Goal: Task Accomplishment & Management: Complete application form

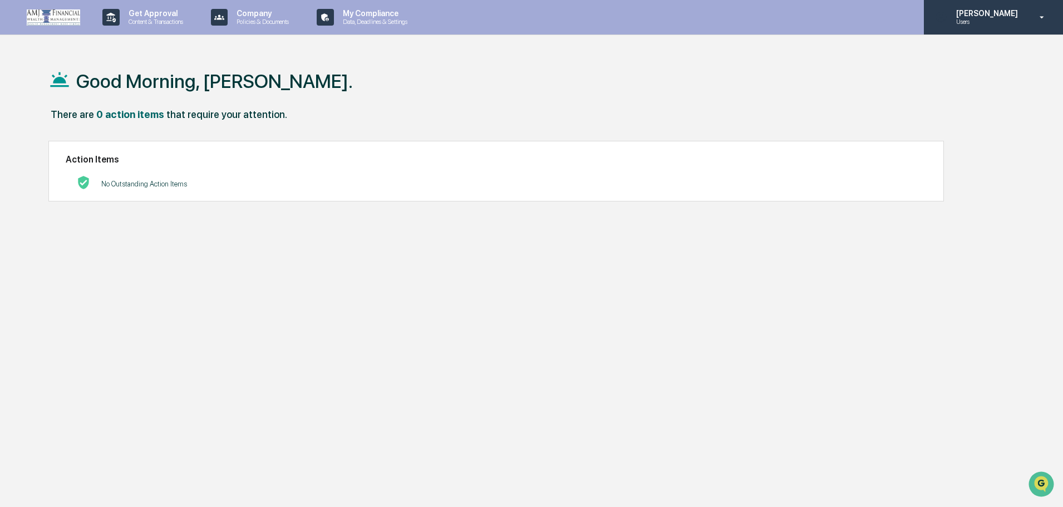
click at [990, 15] on p "[PERSON_NAME]" at bounding box center [985, 13] width 76 height 9
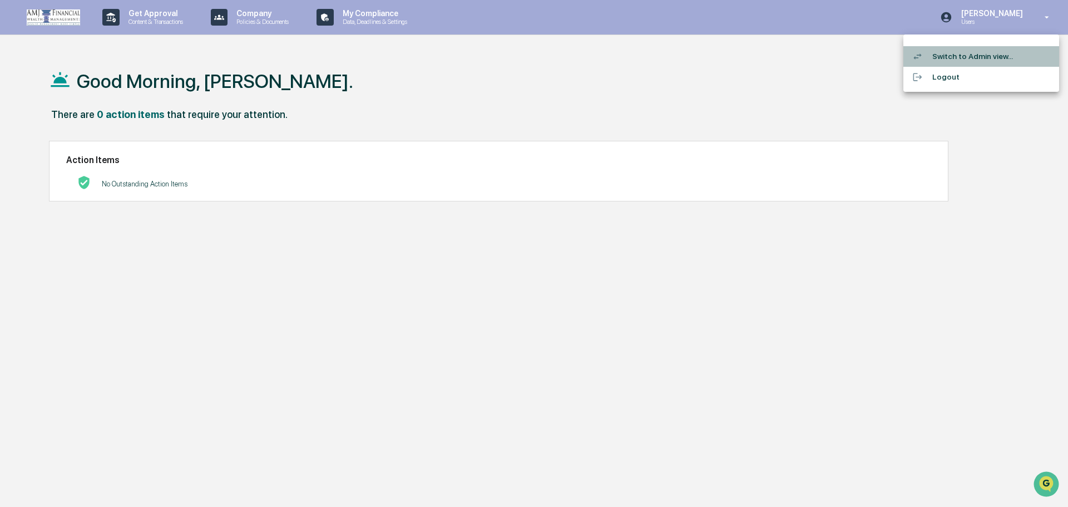
click at [973, 57] on li "Switch to Admin view..." at bounding box center [982, 56] width 156 height 21
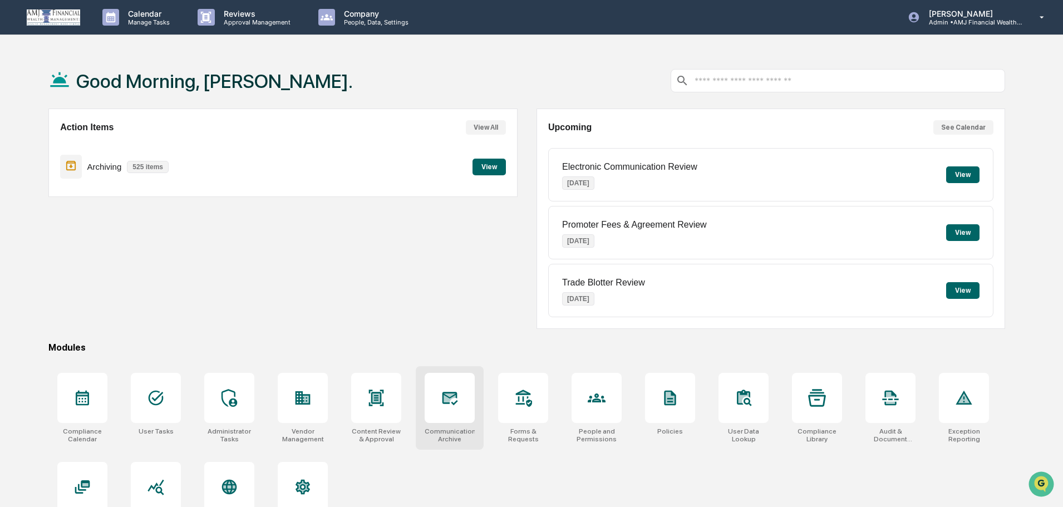
click at [465, 407] on div at bounding box center [450, 398] width 50 height 50
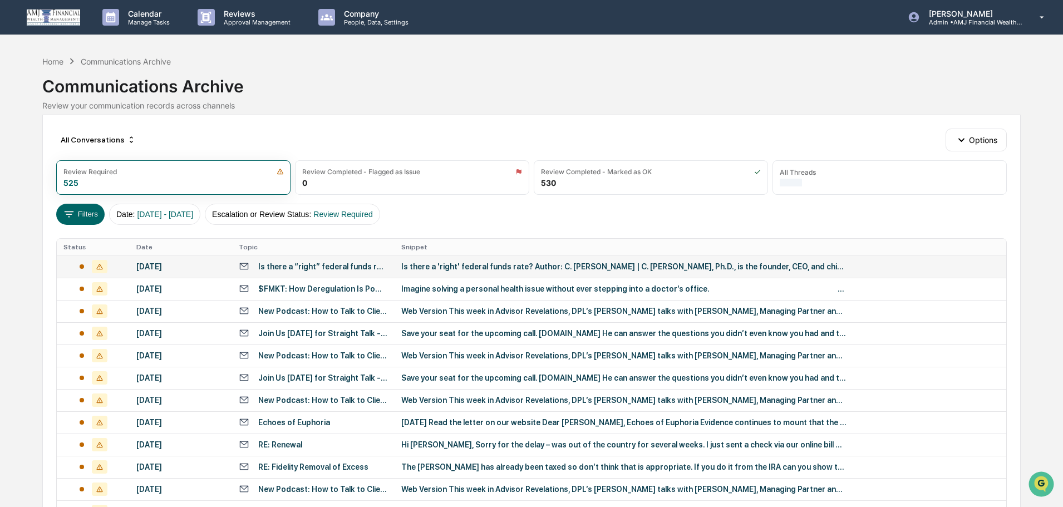
click at [271, 265] on div "Is there a “right” federal funds rate?" at bounding box center [323, 266] width 130 height 9
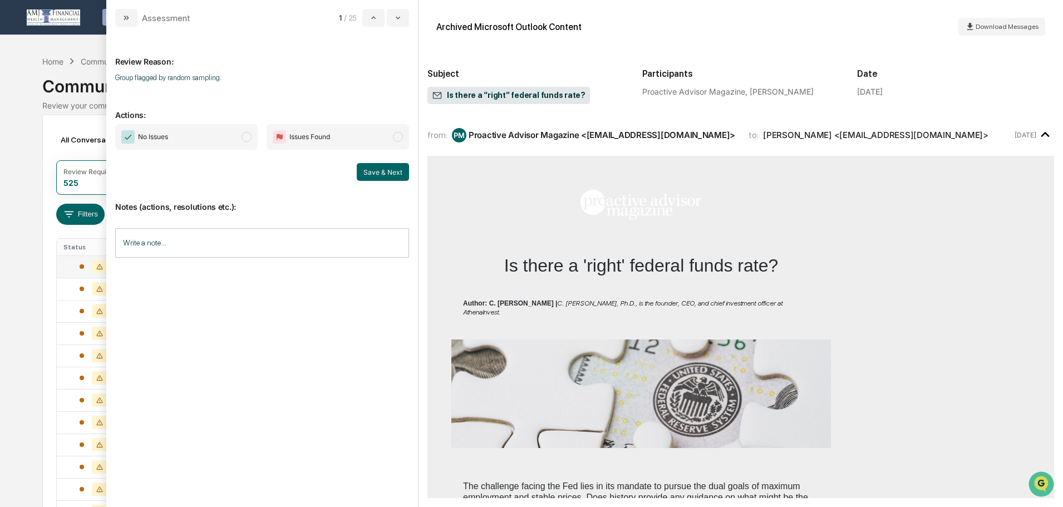
click at [246, 136] on span "modal" at bounding box center [246, 137] width 10 height 10
click at [369, 170] on button "Save & Next" at bounding box center [383, 172] width 52 height 18
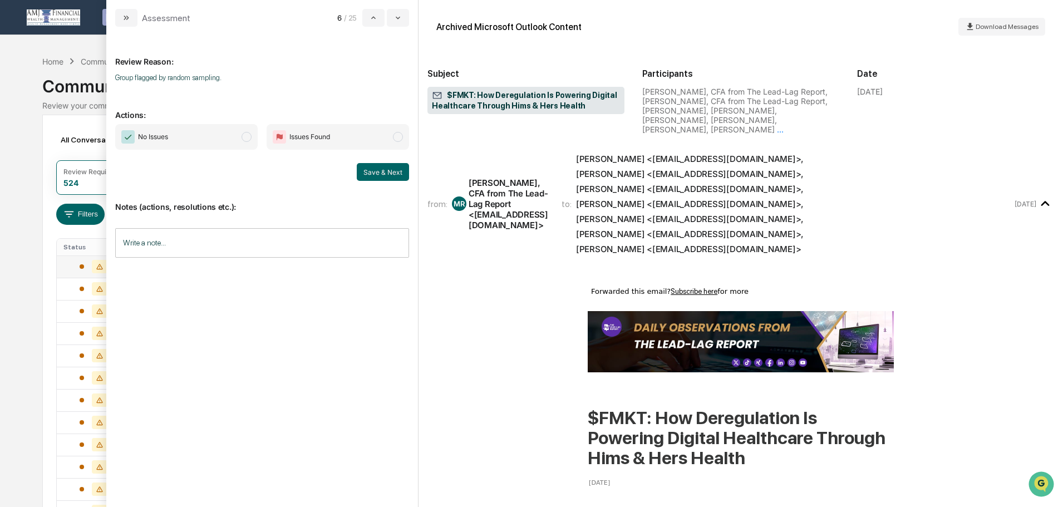
click at [249, 133] on span "modal" at bounding box center [246, 137] width 10 height 10
click at [378, 168] on button "Save & Next" at bounding box center [383, 172] width 52 height 18
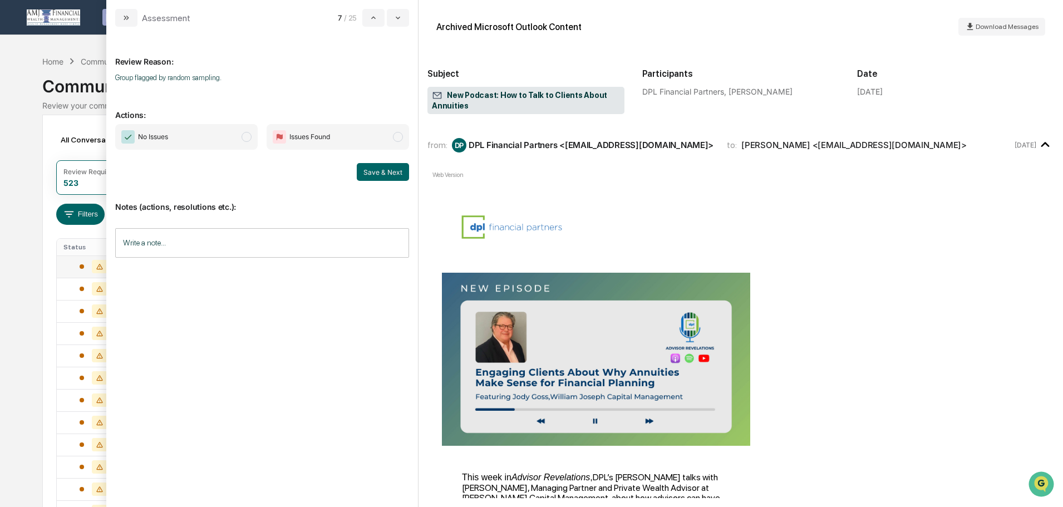
click at [242, 135] on span "modal" at bounding box center [246, 137] width 10 height 10
click at [372, 171] on button "Save & Next" at bounding box center [383, 172] width 52 height 18
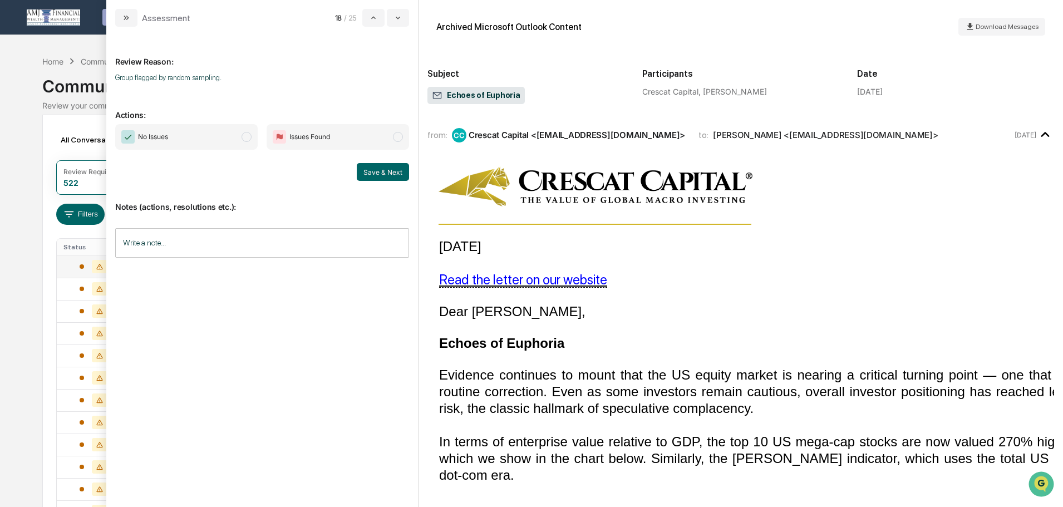
click at [243, 137] on span "modal" at bounding box center [246, 137] width 10 height 10
click at [378, 170] on button "Save & Next" at bounding box center [383, 172] width 52 height 18
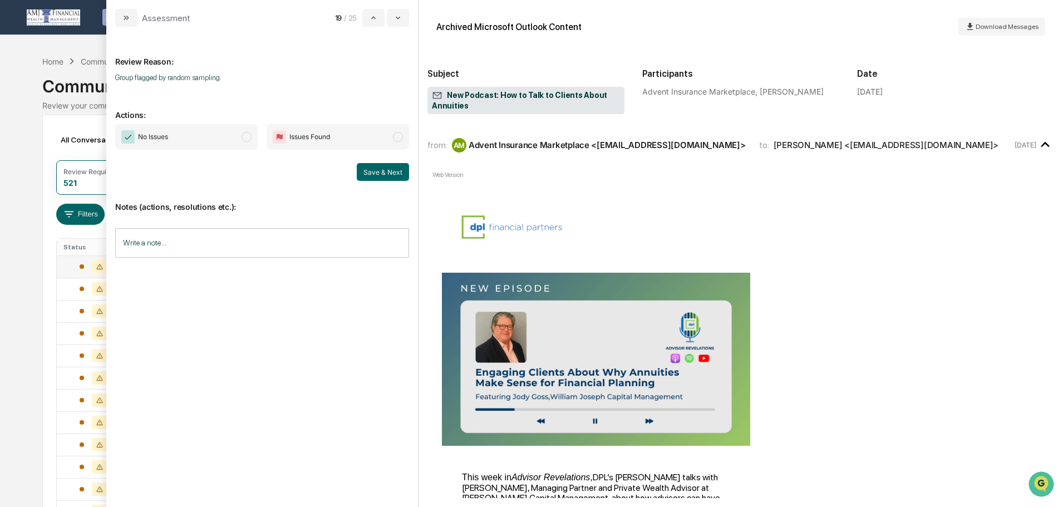
click at [243, 135] on span "modal" at bounding box center [246, 137] width 10 height 10
click at [368, 171] on button "Save & Next" at bounding box center [383, 172] width 52 height 18
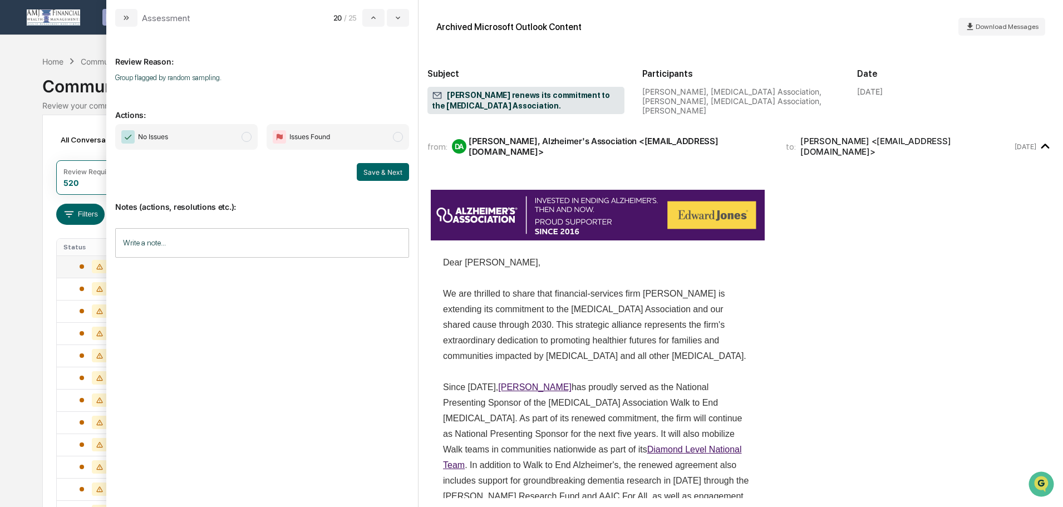
click at [248, 137] on span "modal" at bounding box center [246, 137] width 10 height 10
click at [382, 170] on button "Save & Next" at bounding box center [383, 172] width 52 height 18
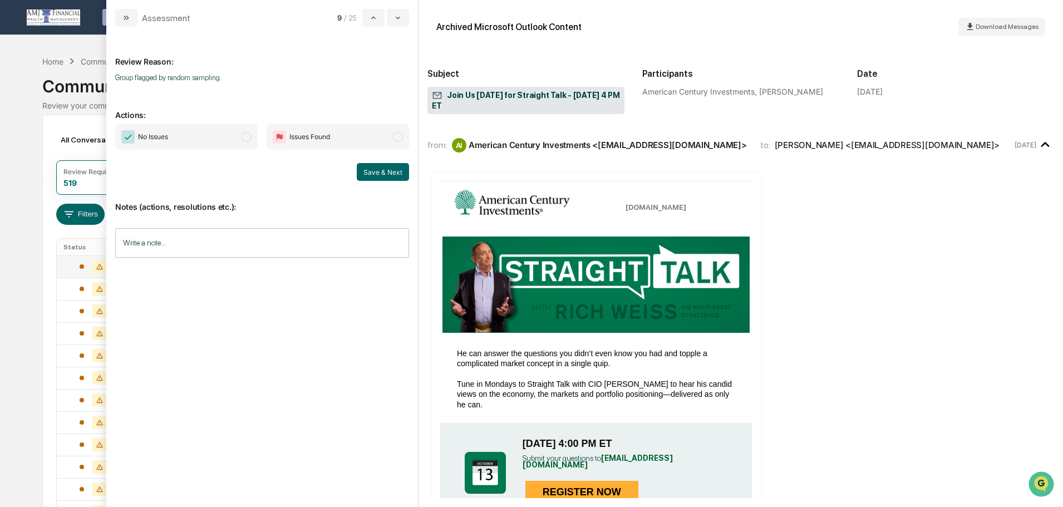
click at [243, 138] on span "modal" at bounding box center [246, 137] width 10 height 10
click at [381, 173] on button "Save & Next" at bounding box center [383, 172] width 52 height 18
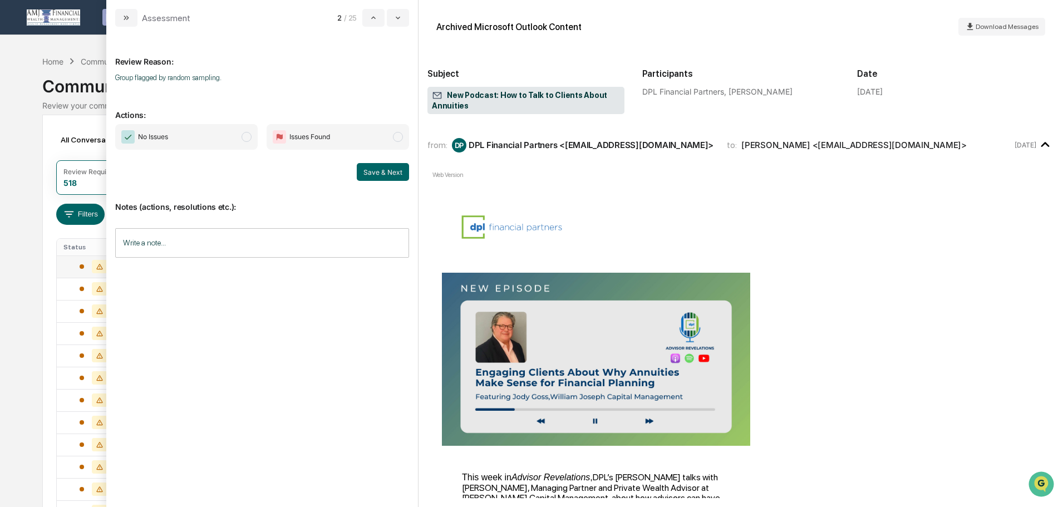
click at [243, 136] on span "modal" at bounding box center [246, 137] width 10 height 10
click at [371, 169] on button "Save & Next" at bounding box center [383, 172] width 52 height 18
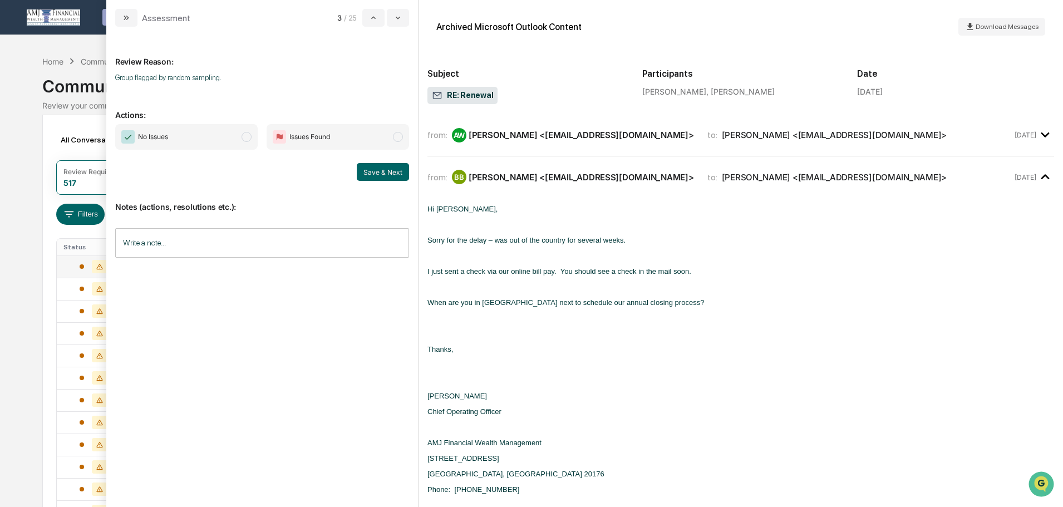
click at [812, 135] on div "[PERSON_NAME] <[EMAIL_ADDRESS][DOMAIN_NAME]>" at bounding box center [834, 135] width 225 height 11
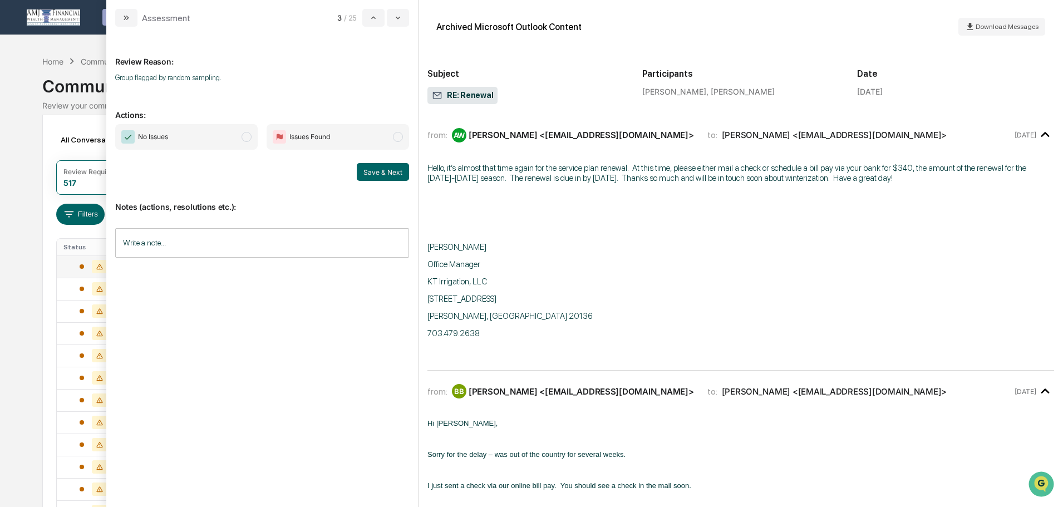
click at [1040, 134] on icon "modal" at bounding box center [1044, 134] width 8 height 5
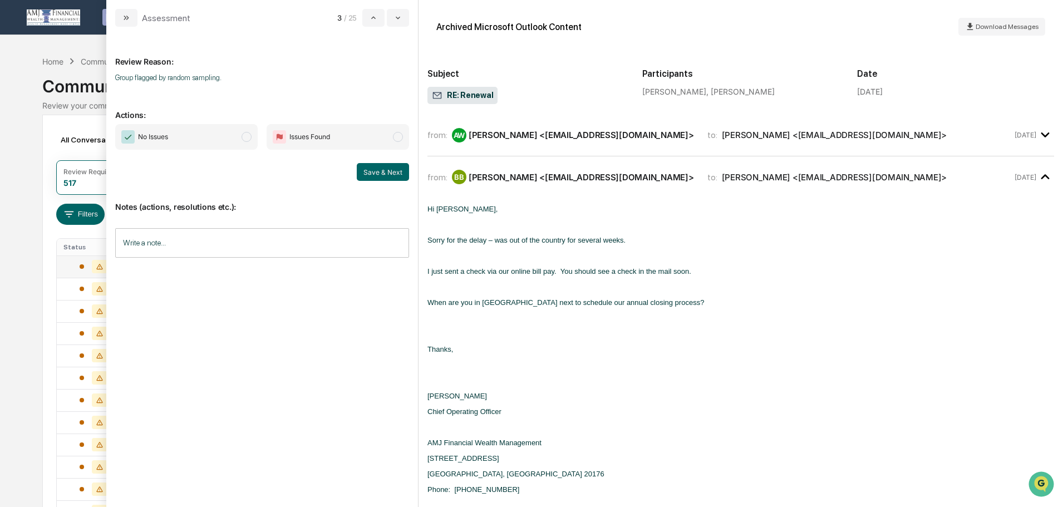
click at [248, 136] on span "modal" at bounding box center [246, 137] width 10 height 10
click at [380, 170] on button "Save & Next" at bounding box center [383, 172] width 52 height 18
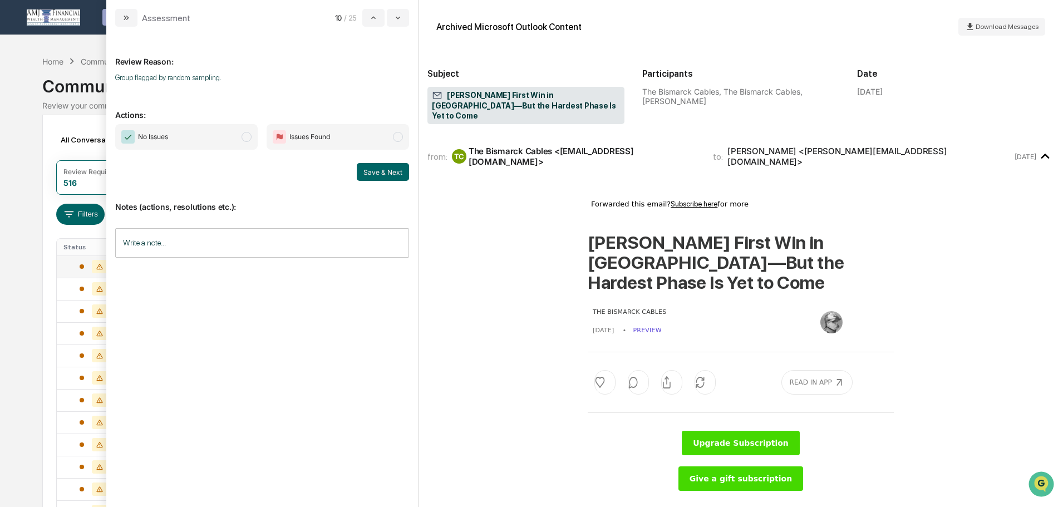
click at [246, 136] on span "modal" at bounding box center [246, 137] width 10 height 10
click at [382, 169] on button "Save & Next" at bounding box center [383, 172] width 52 height 18
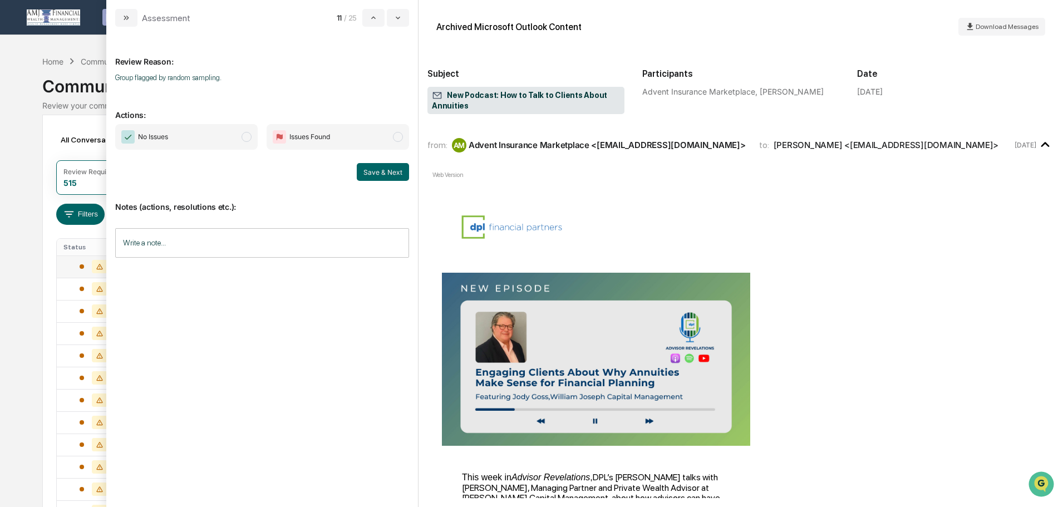
click at [241, 135] on span "No Issues" at bounding box center [186, 137] width 142 height 26
click at [383, 170] on button "Save & Next" at bounding box center [383, 172] width 52 height 18
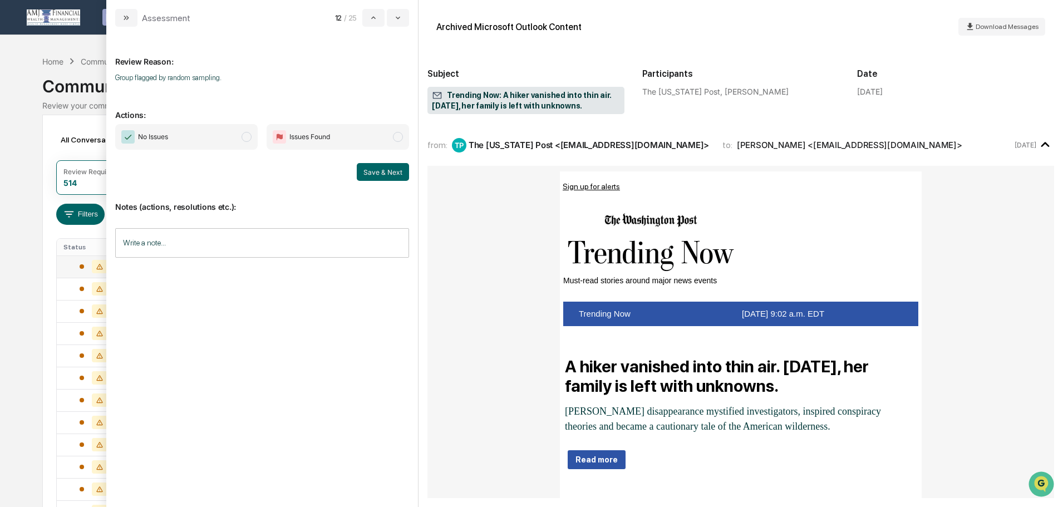
click at [245, 135] on span "modal" at bounding box center [246, 137] width 10 height 10
click at [382, 166] on button "Save & Next" at bounding box center [383, 172] width 52 height 18
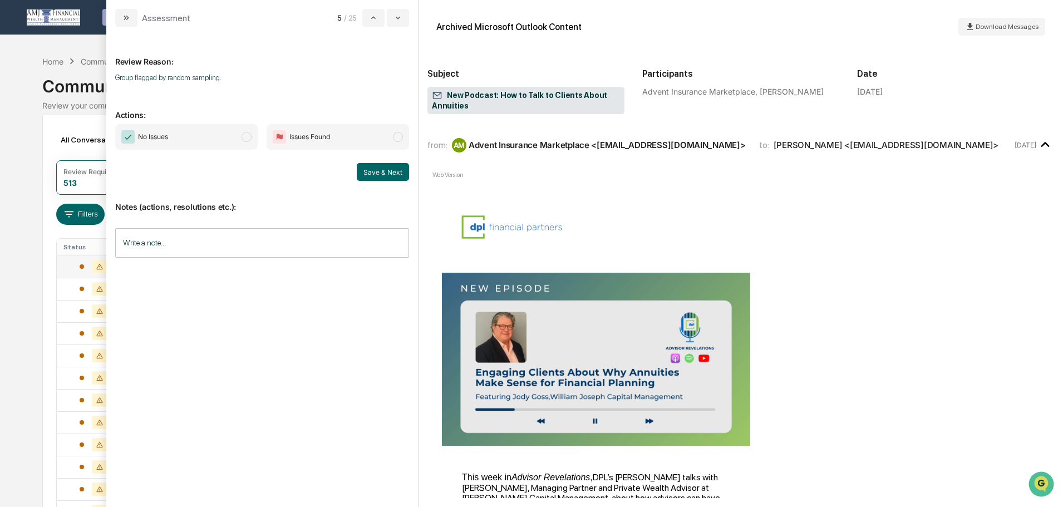
click at [245, 135] on span "modal" at bounding box center [246, 137] width 10 height 10
click at [384, 165] on button "Save & Next" at bounding box center [383, 172] width 52 height 18
click at [246, 139] on span "modal" at bounding box center [246, 137] width 10 height 10
click at [382, 165] on button "Save & Next" at bounding box center [383, 172] width 52 height 18
click at [245, 134] on span "modal" at bounding box center [246, 137] width 10 height 10
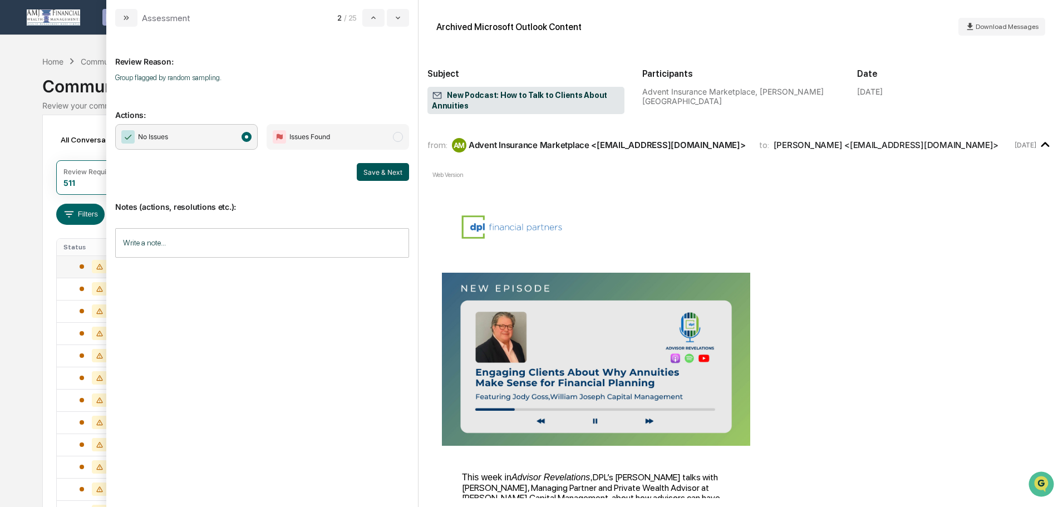
click at [379, 170] on button "Save & Next" at bounding box center [383, 172] width 52 height 18
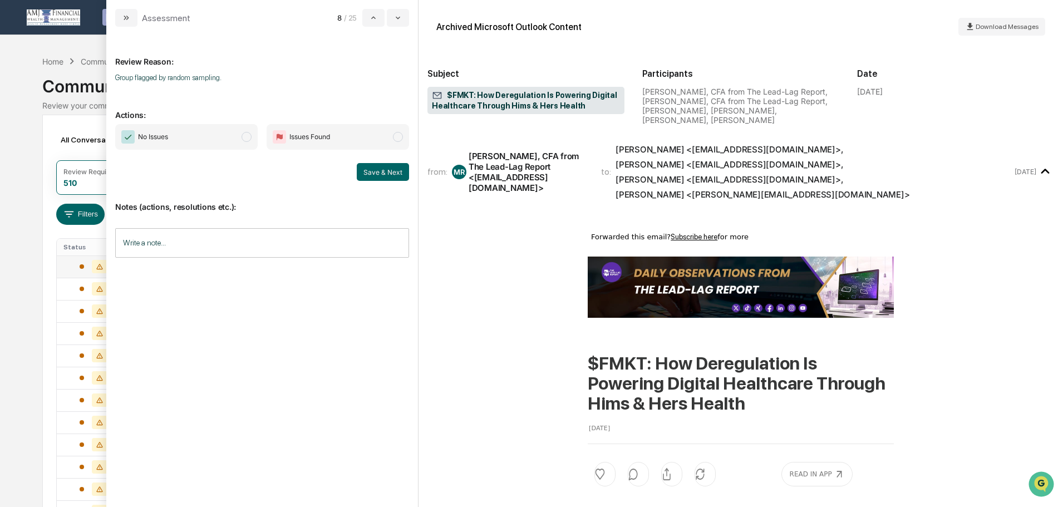
click at [245, 137] on span "modal" at bounding box center [246, 137] width 10 height 10
click at [386, 171] on button "Save & Next" at bounding box center [383, 172] width 52 height 18
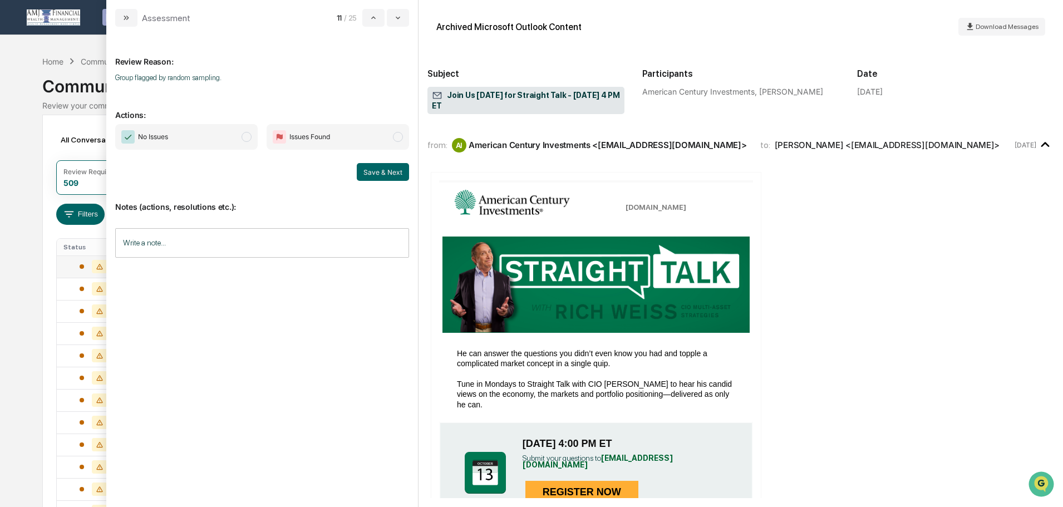
click at [244, 138] on span "modal" at bounding box center [246, 137] width 10 height 10
click at [374, 167] on button "Save & Next" at bounding box center [383, 172] width 52 height 18
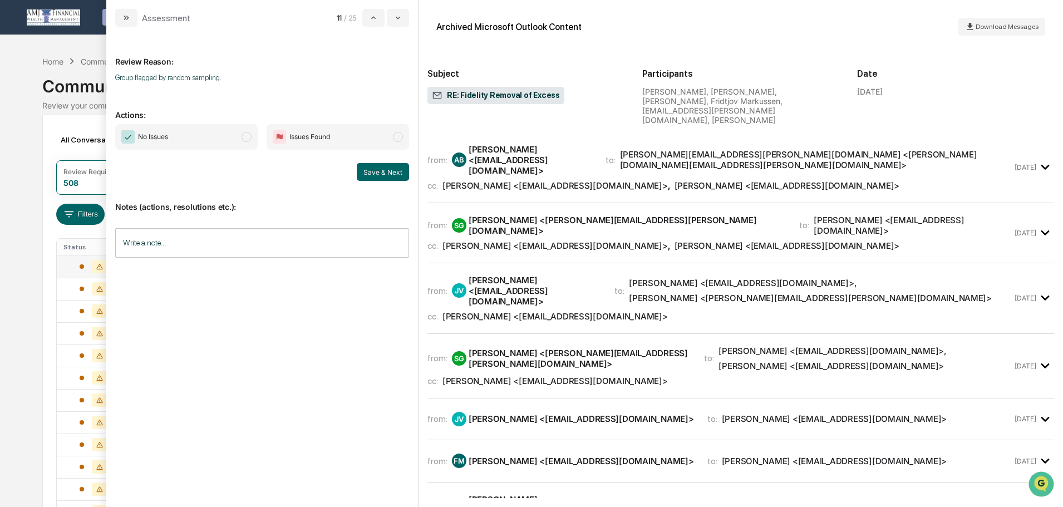
click at [757, 180] on div "[PERSON_NAME] <[EMAIL_ADDRESS][DOMAIN_NAME]>" at bounding box center [786, 185] width 225 height 11
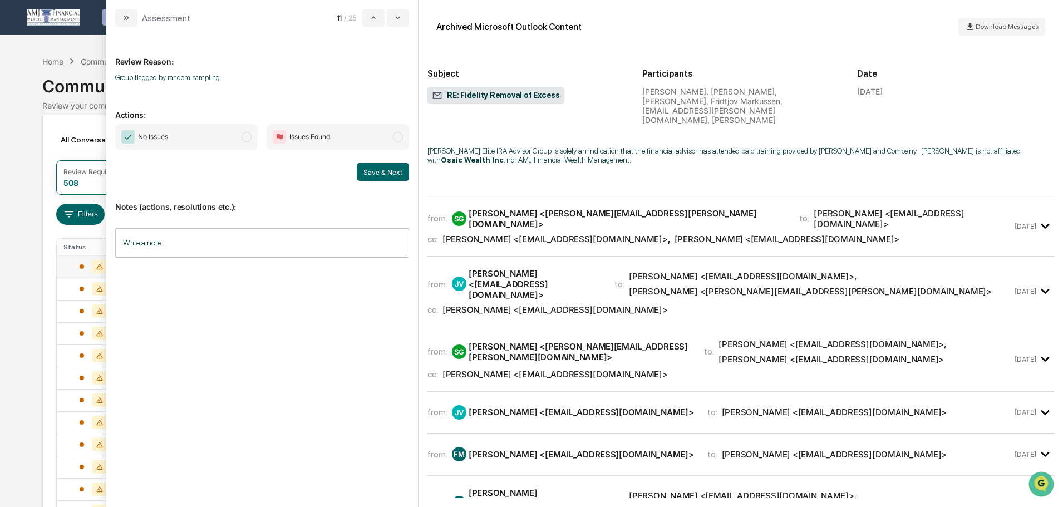
scroll to position [779, 0]
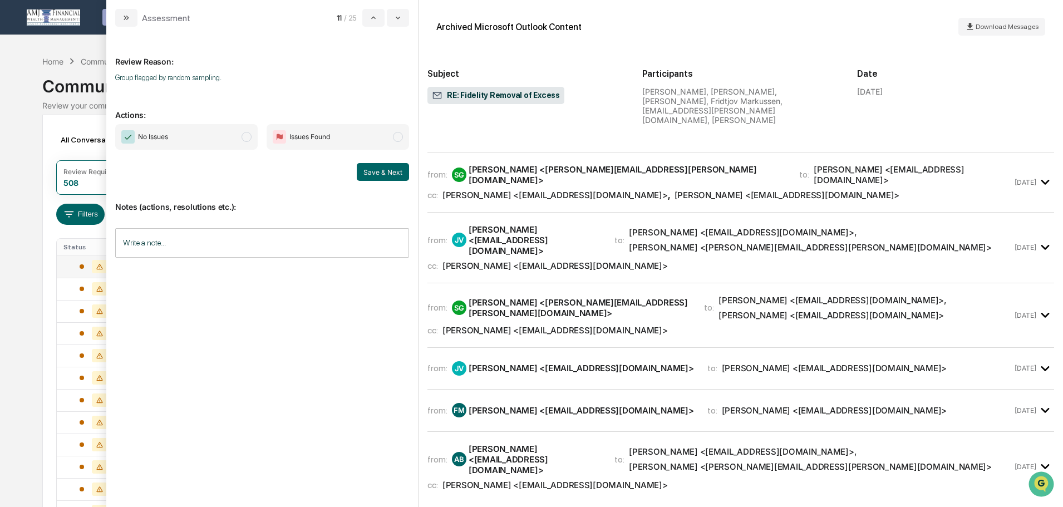
click at [912, 190] on div "cc: [PERSON_NAME] <[EMAIL_ADDRESS][DOMAIN_NAME]> , [PERSON_NAME] <[EMAIL_ADDRES…" at bounding box center [719, 195] width 585 height 11
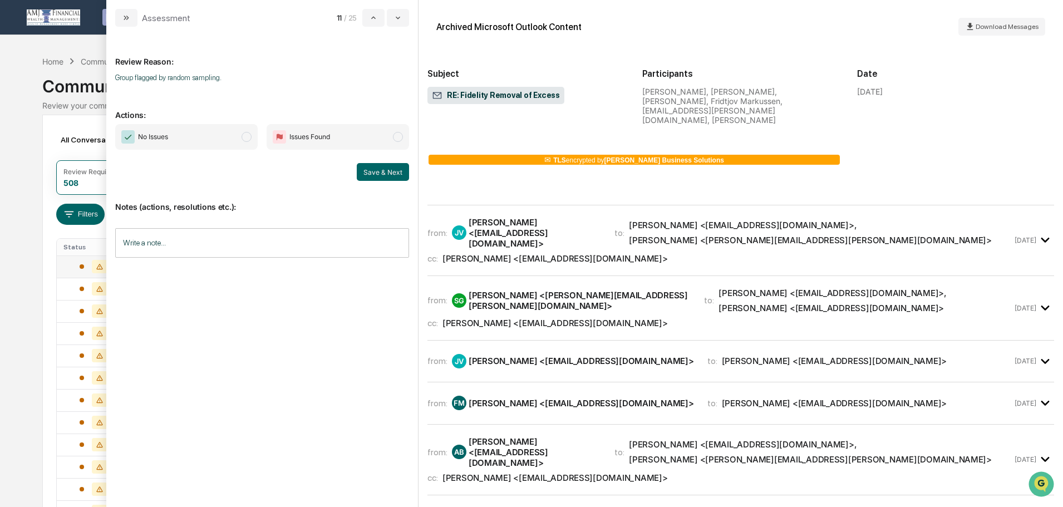
scroll to position [2059, 0]
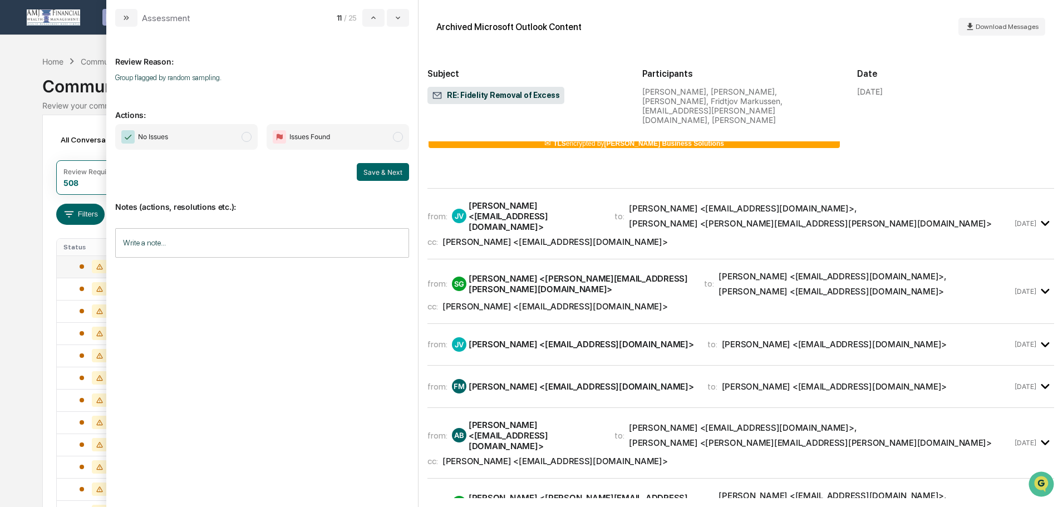
click at [745, 221] on div "from: [PERSON_NAME] [PERSON_NAME] <[EMAIL_ADDRESS][DOMAIN_NAME]> to: [PERSON_NA…" at bounding box center [719, 223] width 585 height 47
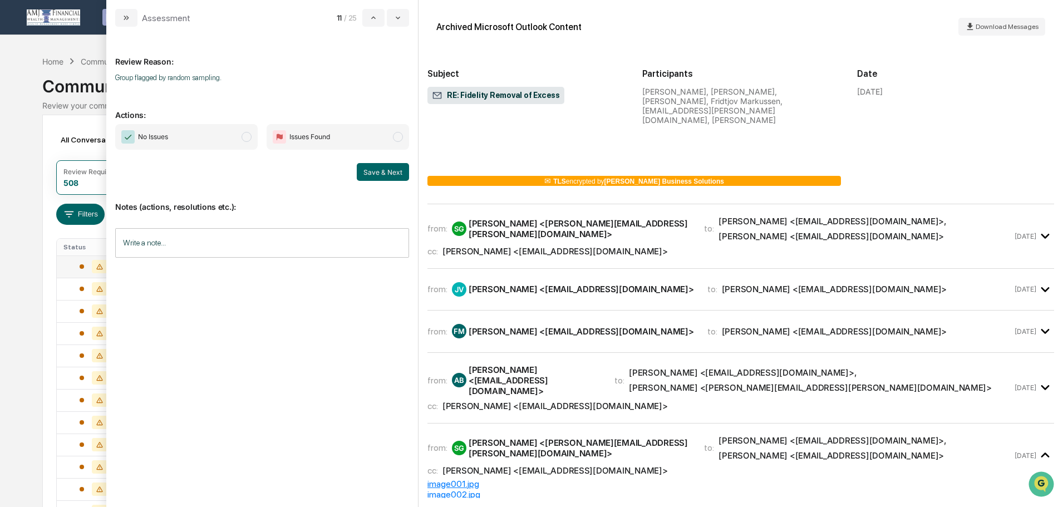
scroll to position [3672, 0]
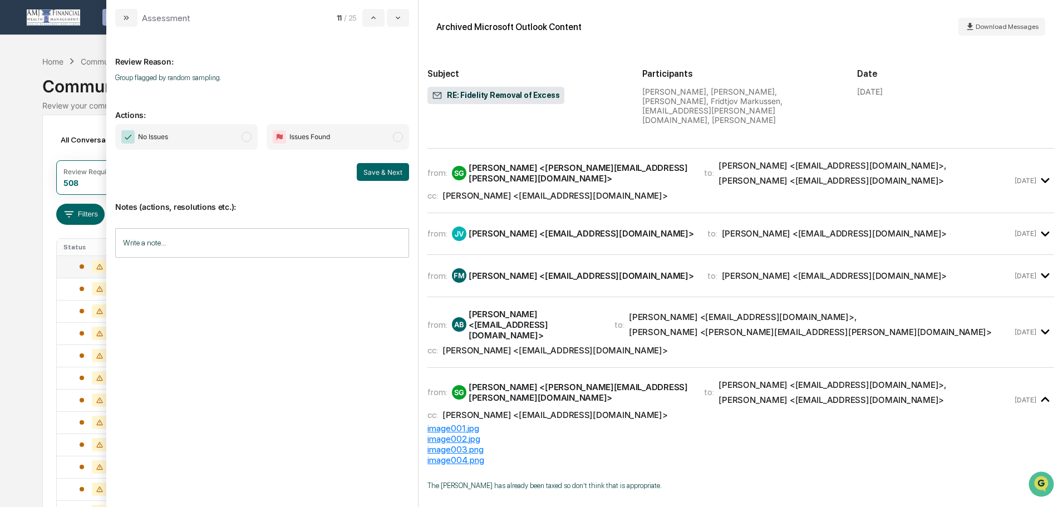
click at [718, 186] on div "[PERSON_NAME] <[EMAIL_ADDRESS][DOMAIN_NAME]>" at bounding box center [830, 180] width 225 height 11
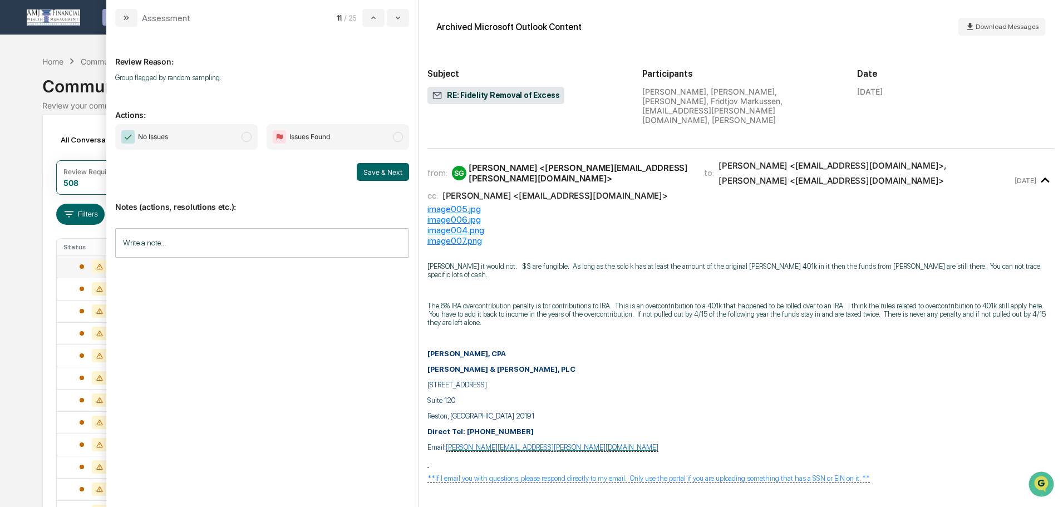
click at [1043, 190] on icon "modal" at bounding box center [1045, 180] width 18 height 18
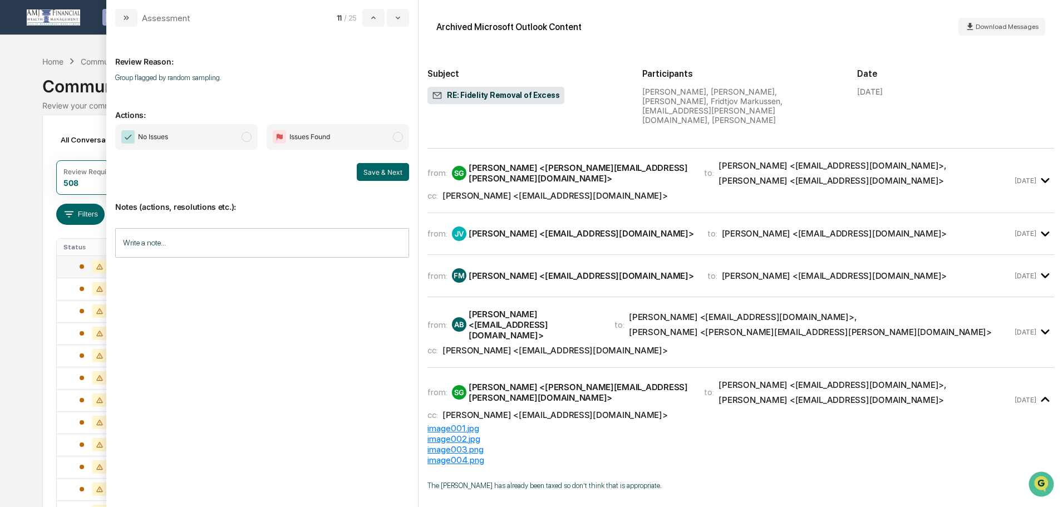
click at [1037, 243] on icon "modal" at bounding box center [1045, 234] width 18 height 18
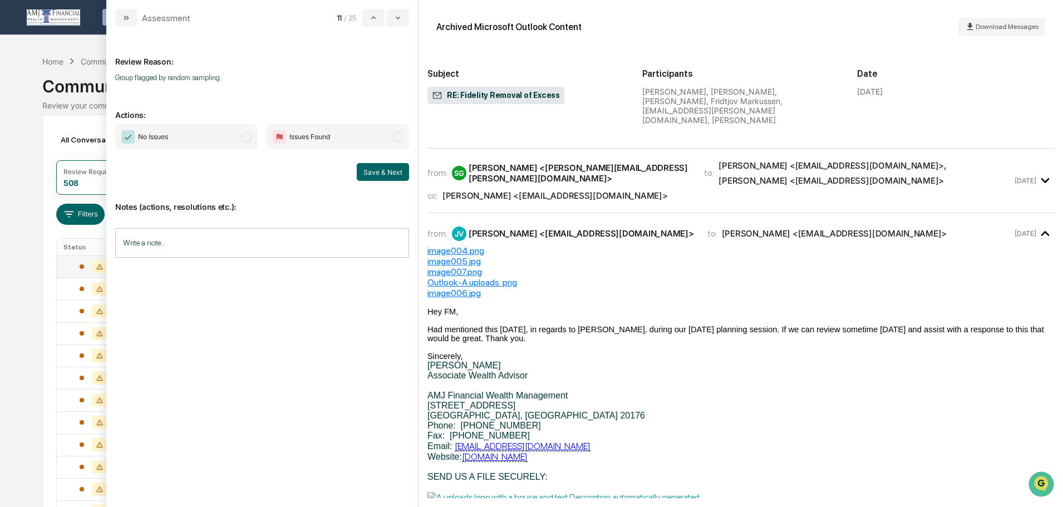
click at [1037, 243] on icon "modal" at bounding box center [1045, 234] width 18 height 18
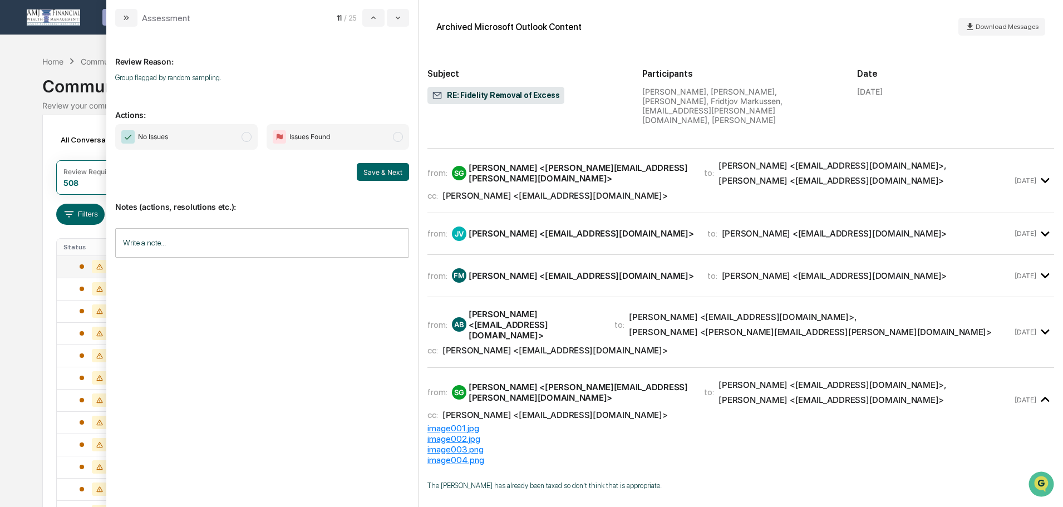
click at [1038, 285] on icon "modal" at bounding box center [1045, 276] width 18 height 18
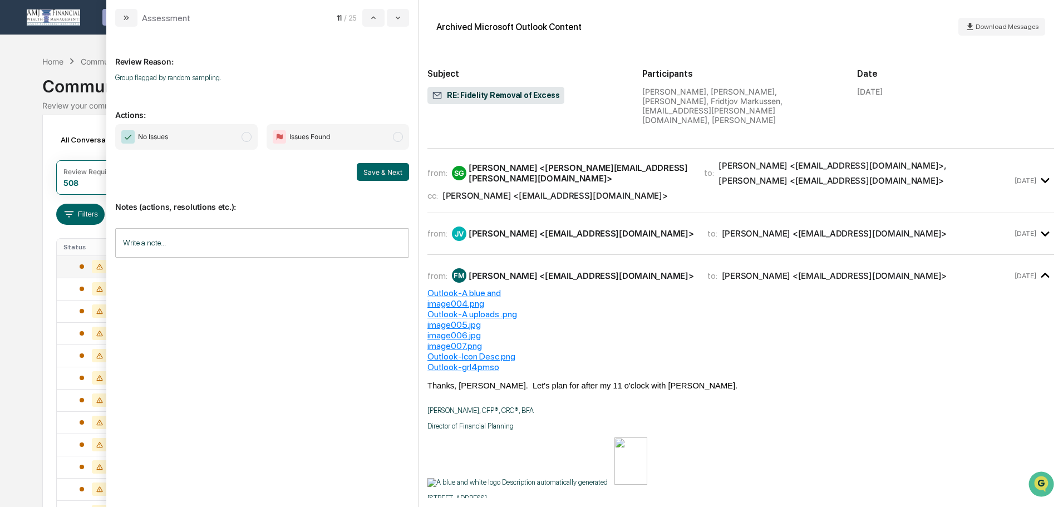
click at [1040, 278] on icon "modal" at bounding box center [1044, 275] width 8 height 5
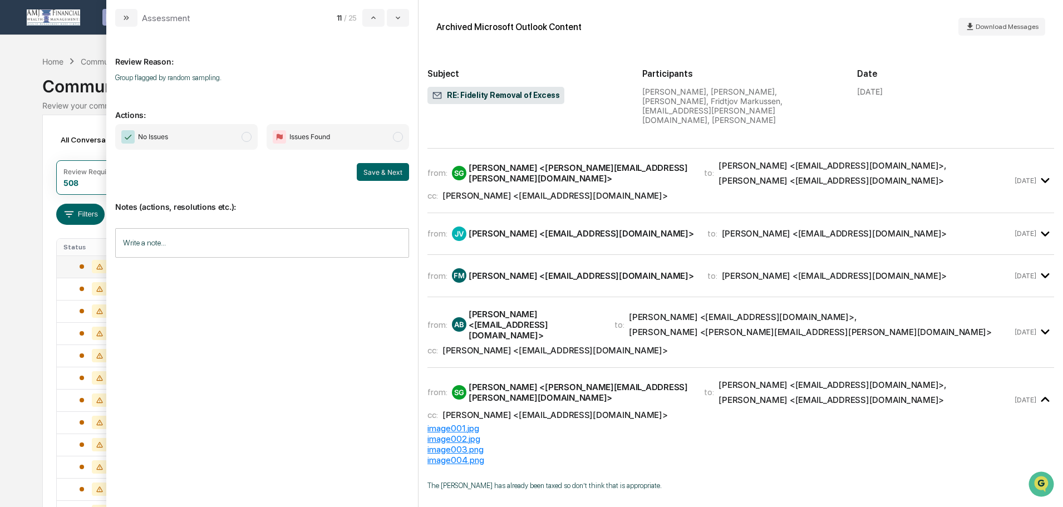
click at [1038, 341] on icon "modal" at bounding box center [1045, 332] width 18 height 18
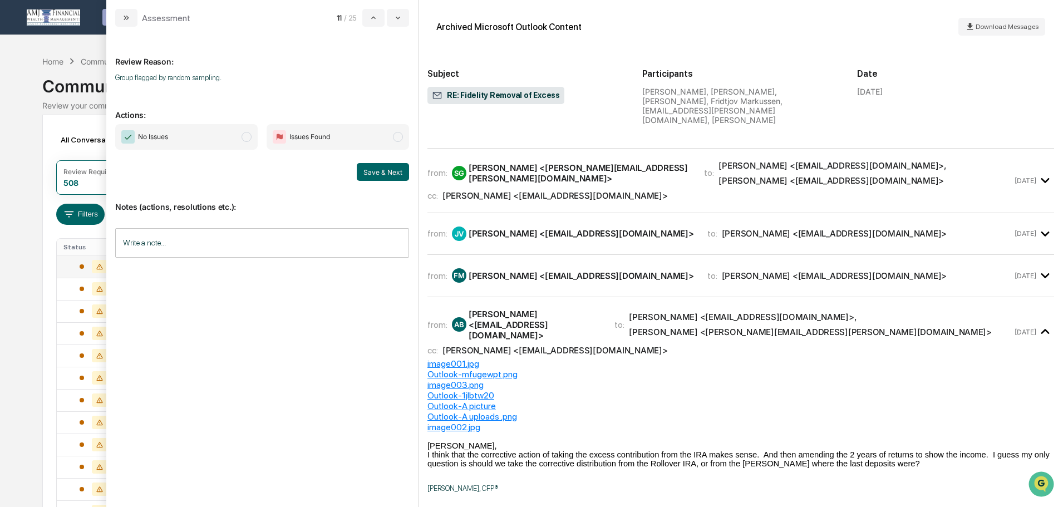
scroll to position [3783, 0]
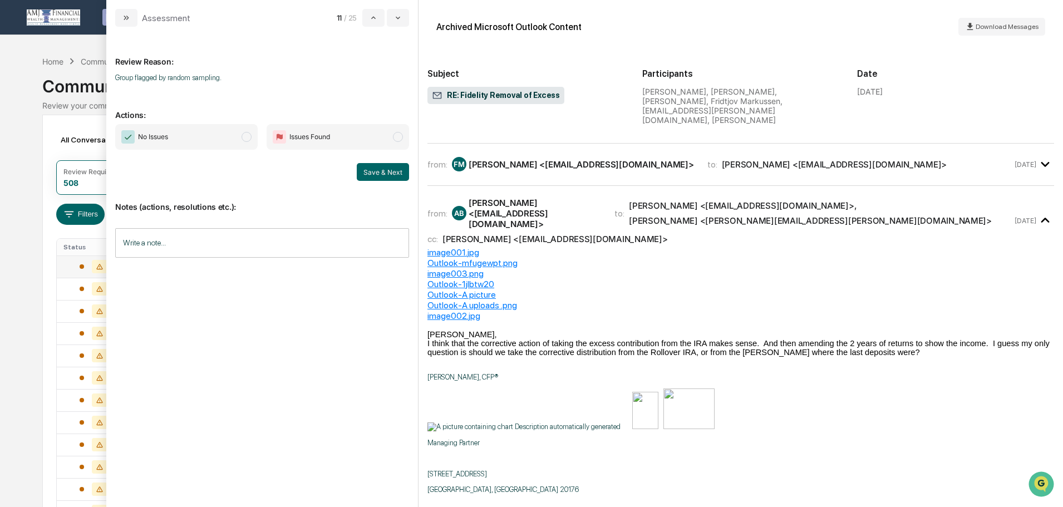
click at [1042, 230] on icon "modal" at bounding box center [1045, 220] width 18 height 18
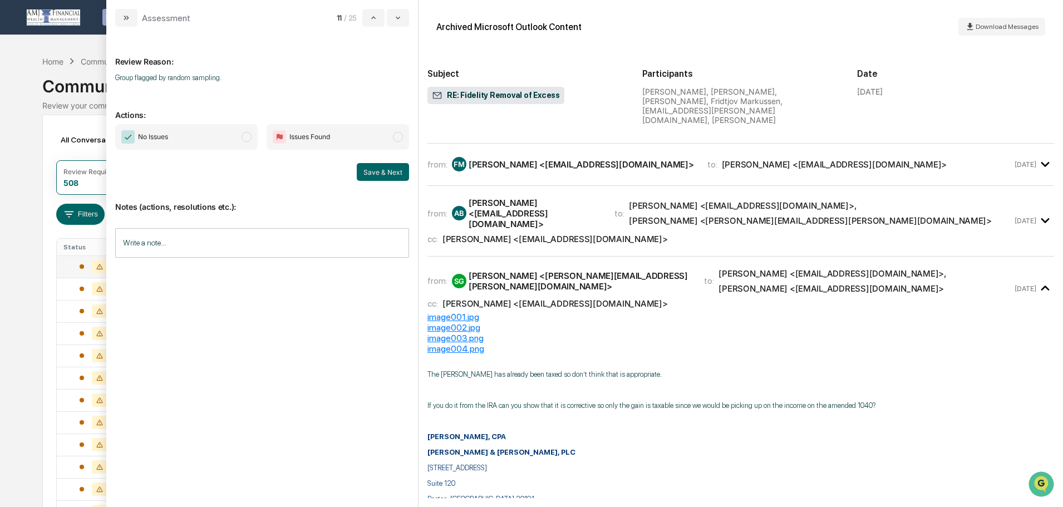
scroll to position [3839, 0]
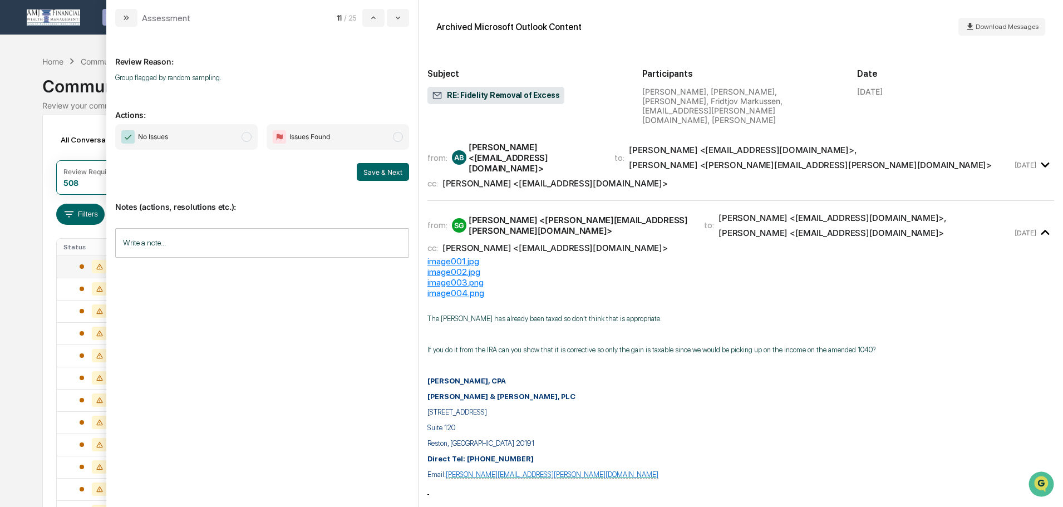
click at [1039, 242] on icon "modal" at bounding box center [1045, 233] width 18 height 18
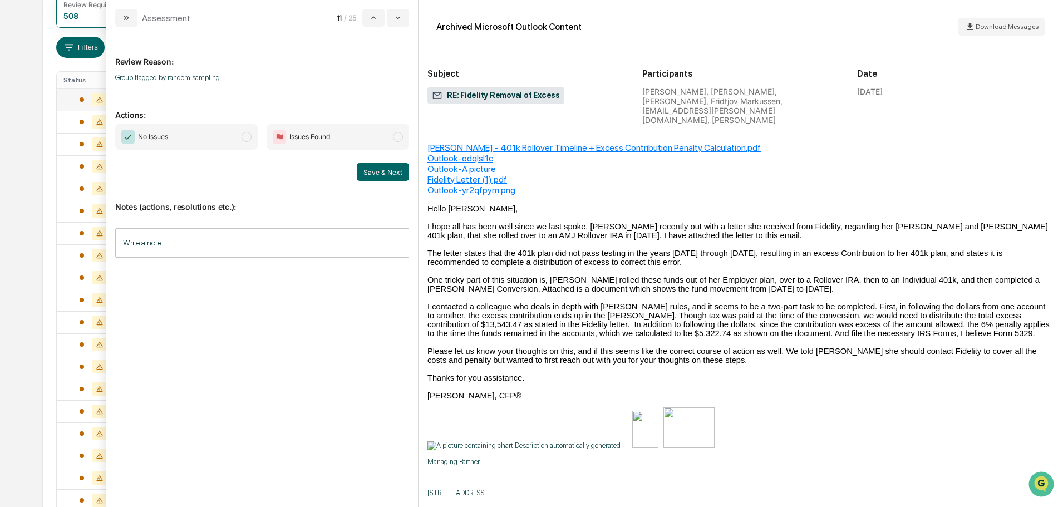
scroll to position [0, 0]
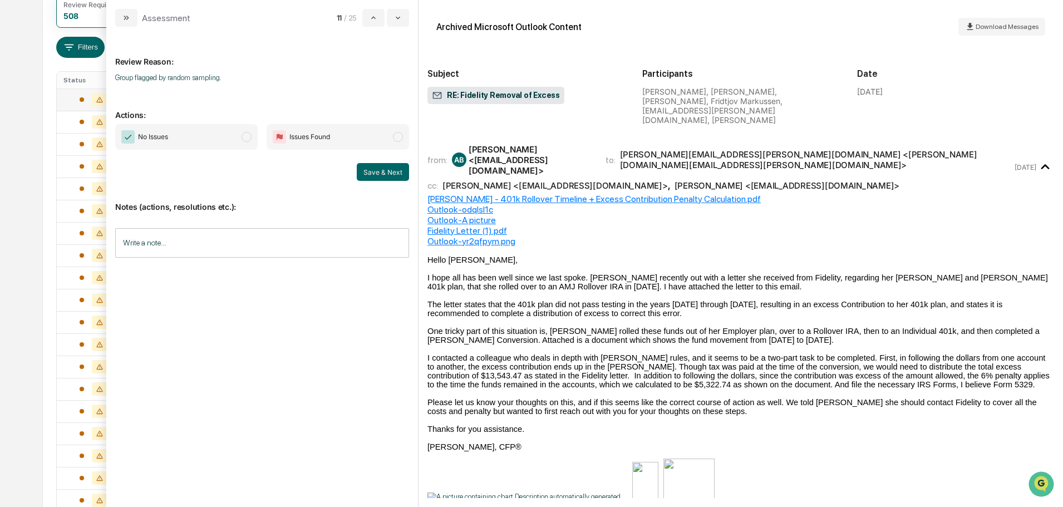
click at [1040, 158] on icon "modal" at bounding box center [1045, 167] width 18 height 18
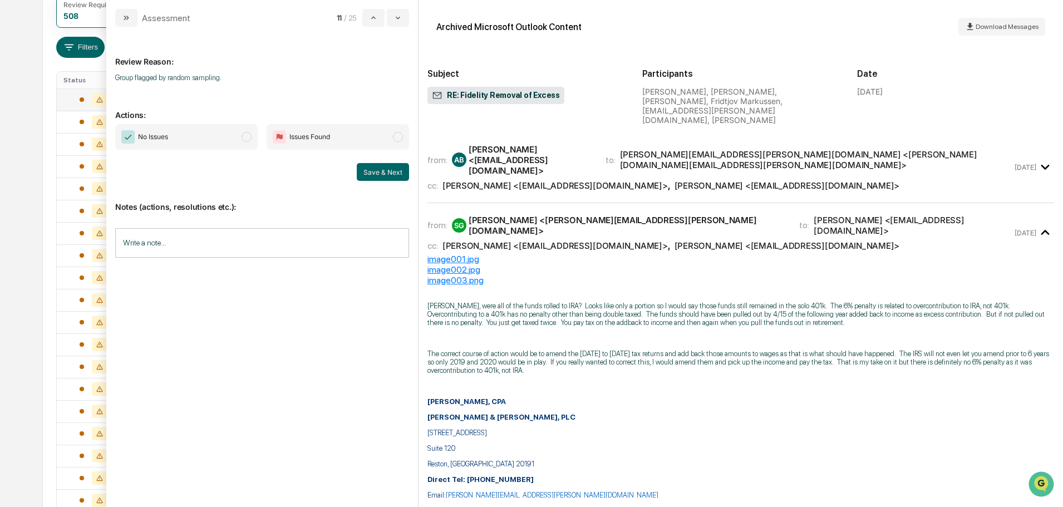
click at [1040, 224] on icon "modal" at bounding box center [1045, 233] width 18 height 18
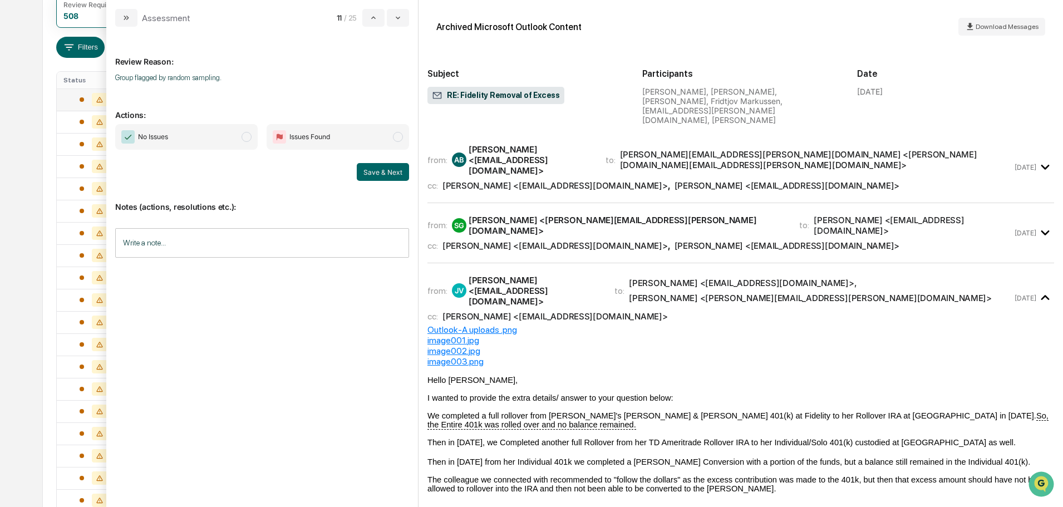
click at [1039, 289] on icon "modal" at bounding box center [1045, 298] width 18 height 18
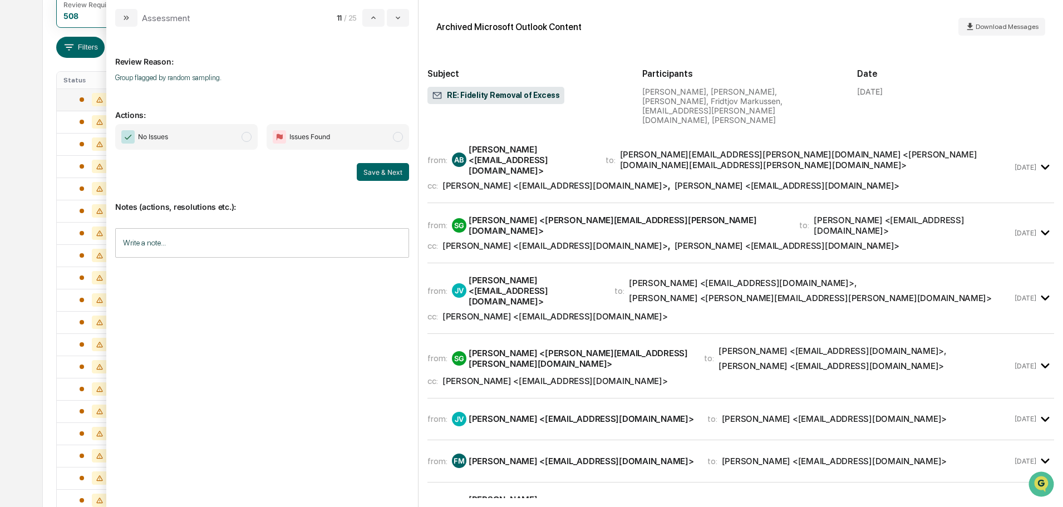
click at [246, 136] on span "modal" at bounding box center [246, 137] width 10 height 10
click at [380, 177] on button "Save & Next" at bounding box center [383, 172] width 52 height 18
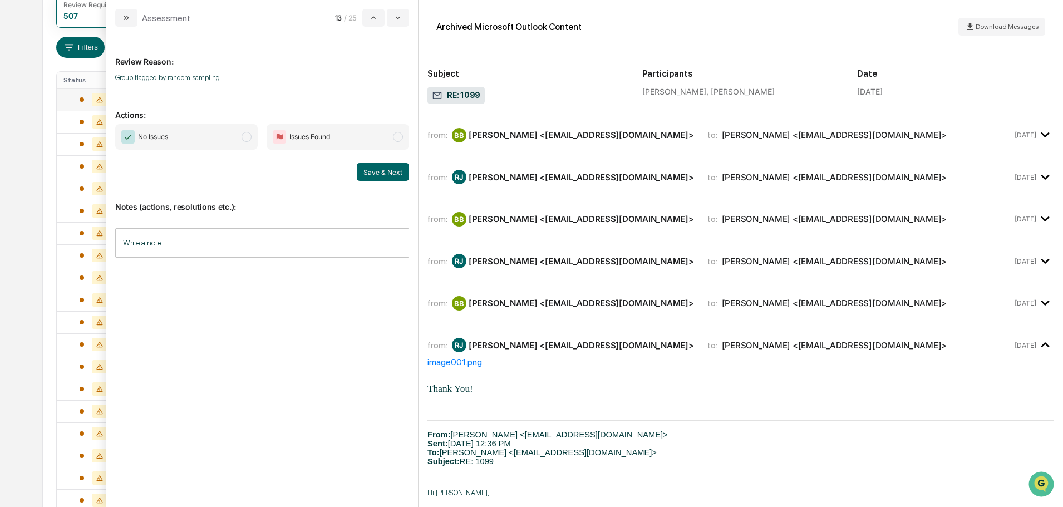
click at [1038, 133] on icon "modal" at bounding box center [1045, 135] width 18 height 18
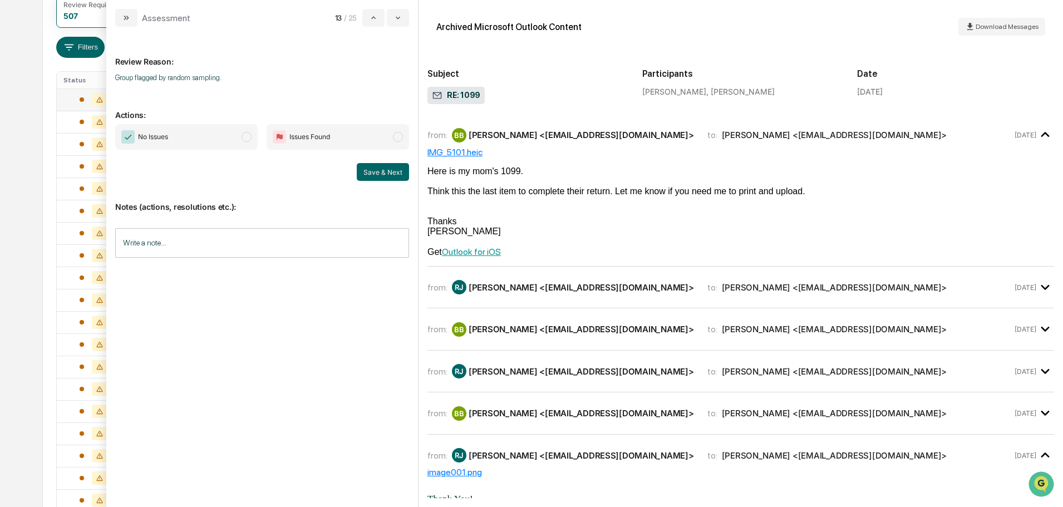
click at [1038, 133] on icon "modal" at bounding box center [1045, 135] width 18 height 18
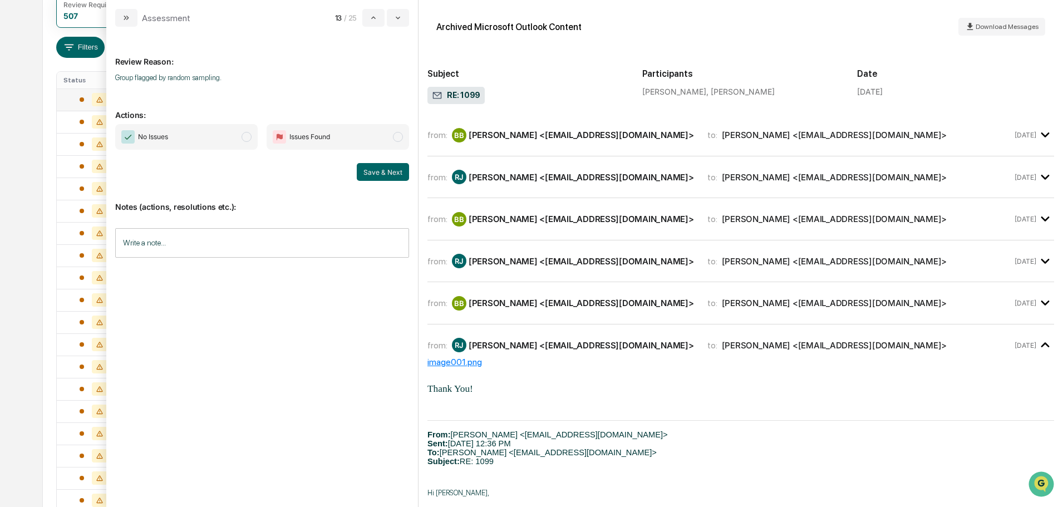
click at [1037, 177] on icon "modal" at bounding box center [1045, 177] width 18 height 18
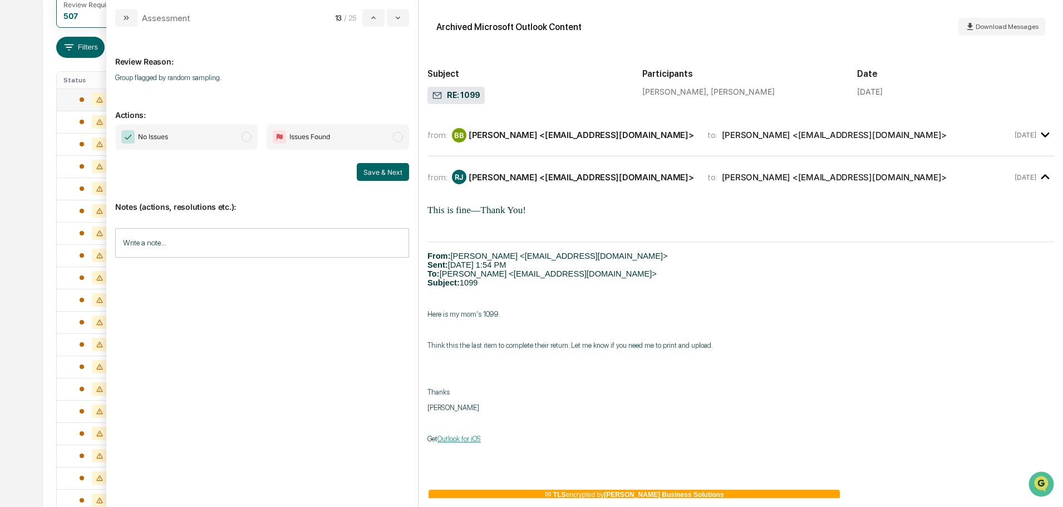
click at [1040, 177] on icon "modal" at bounding box center [1044, 176] width 8 height 5
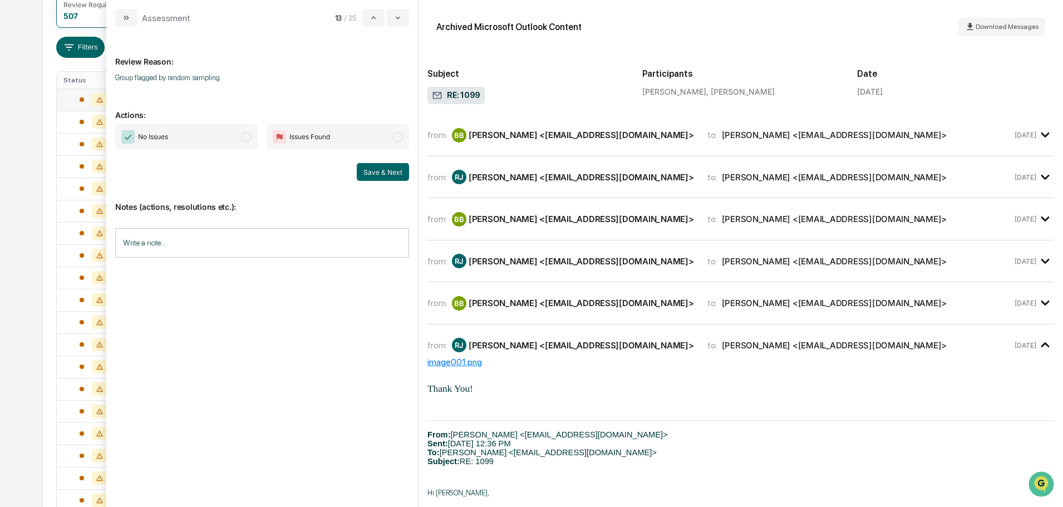
click at [1039, 216] on icon "modal" at bounding box center [1045, 219] width 18 height 18
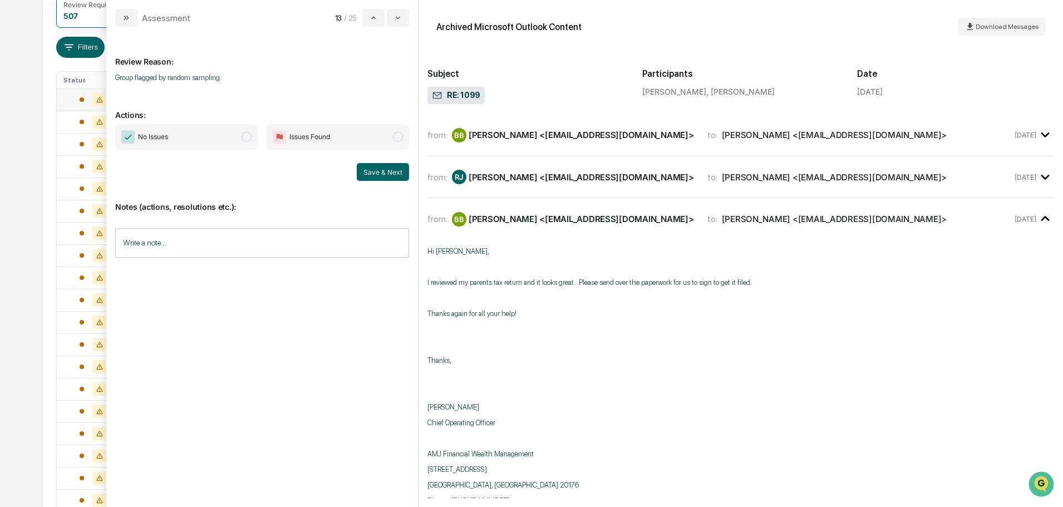
click at [1039, 216] on icon "modal" at bounding box center [1045, 219] width 18 height 18
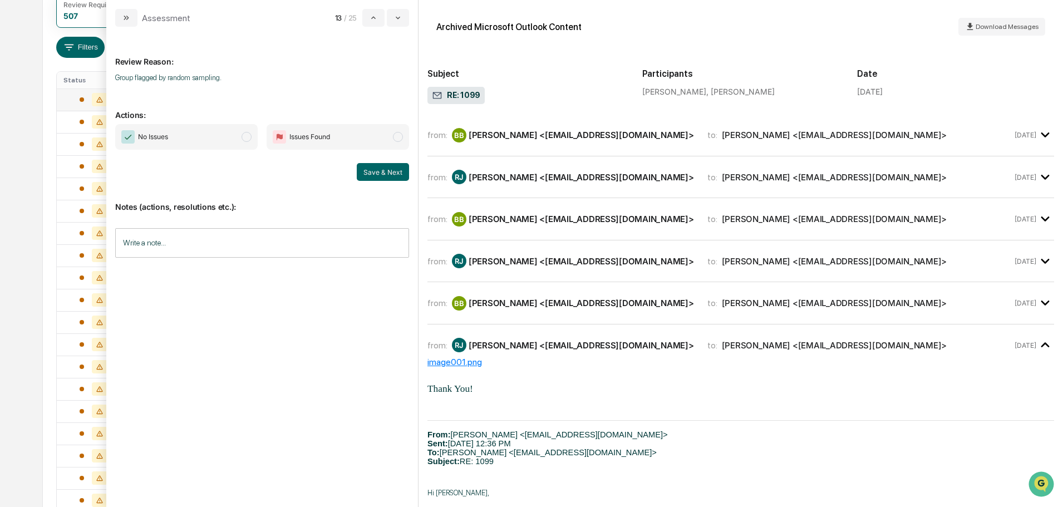
click at [1040, 261] on icon "modal" at bounding box center [1044, 261] width 8 height 5
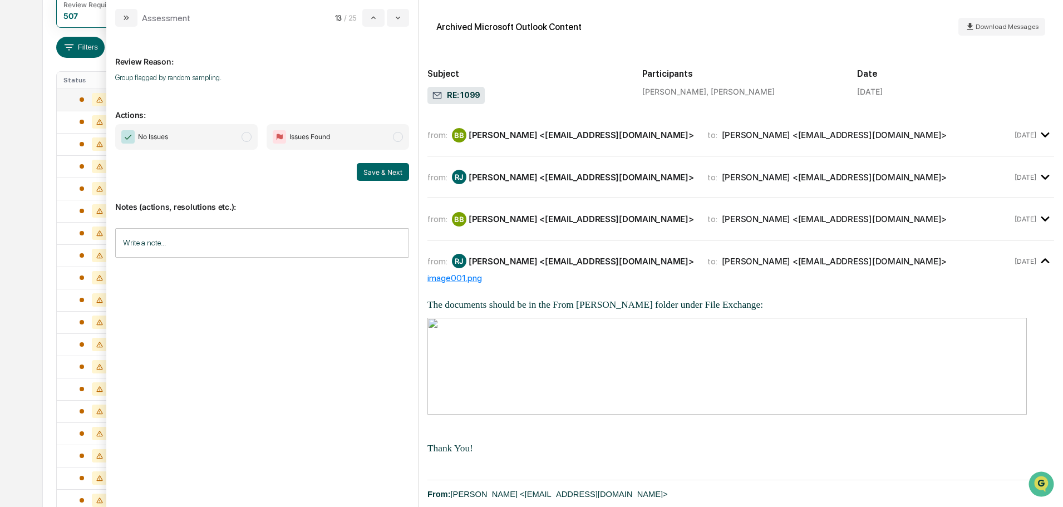
click at [1040, 261] on icon "modal" at bounding box center [1044, 260] width 8 height 5
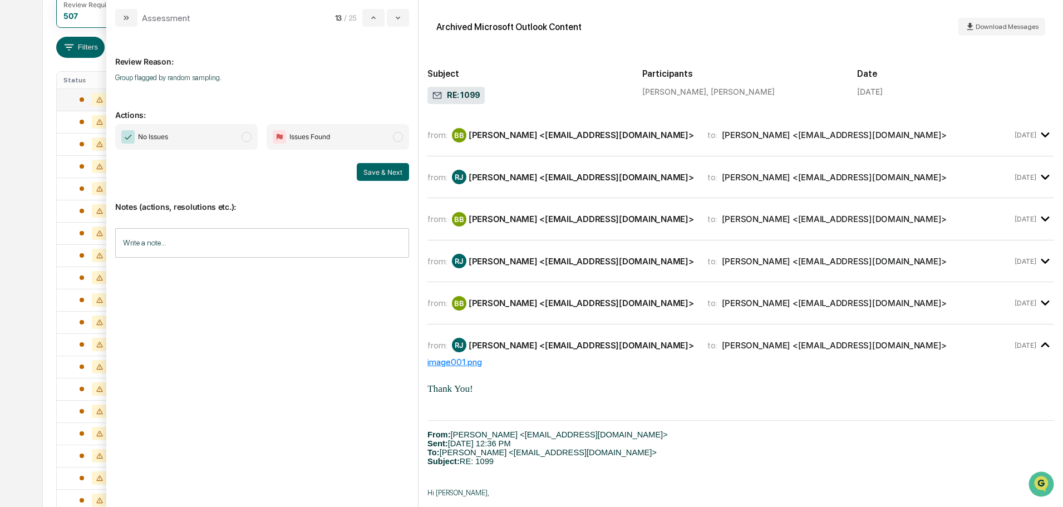
click at [1043, 304] on icon "modal" at bounding box center [1045, 303] width 18 height 18
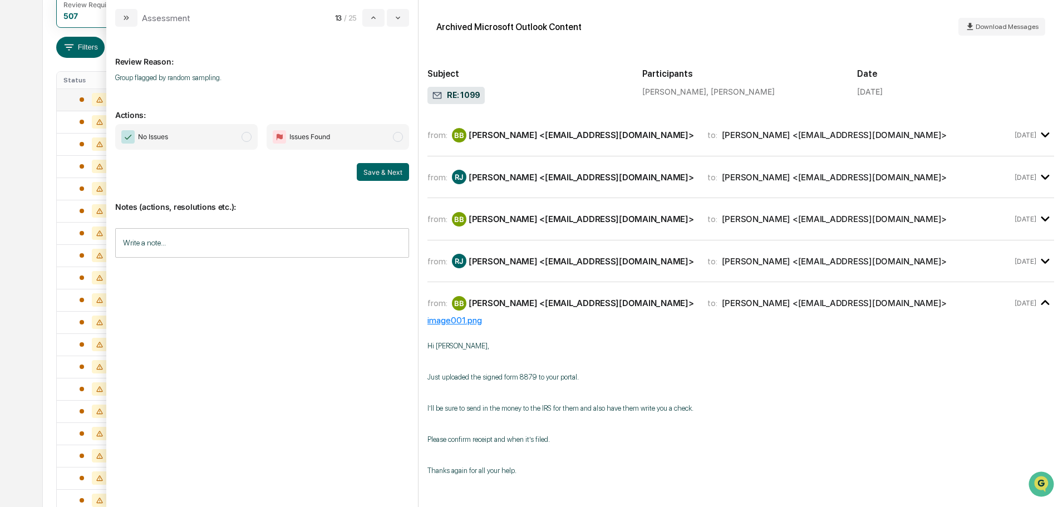
click at [1040, 298] on icon "modal" at bounding box center [1045, 303] width 18 height 18
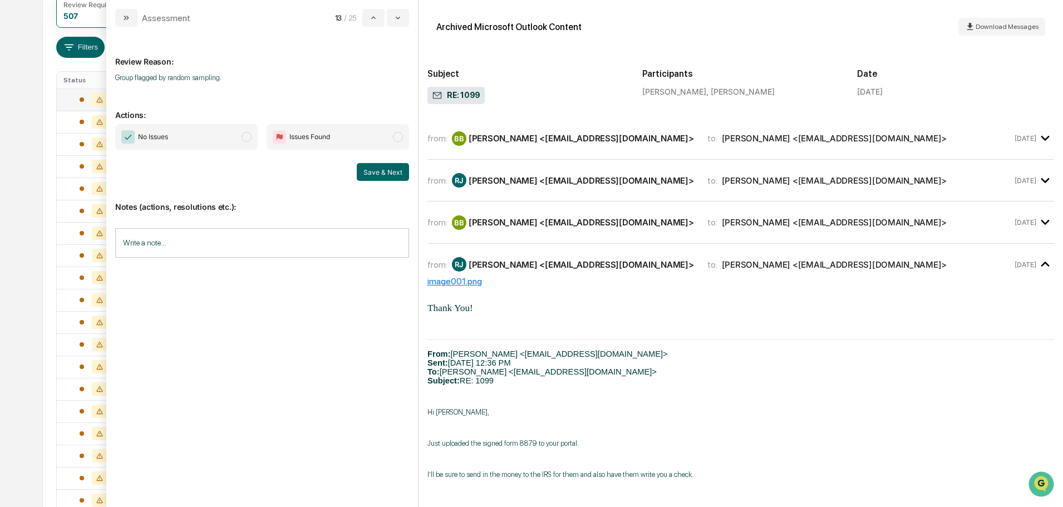
scroll to position [111, 0]
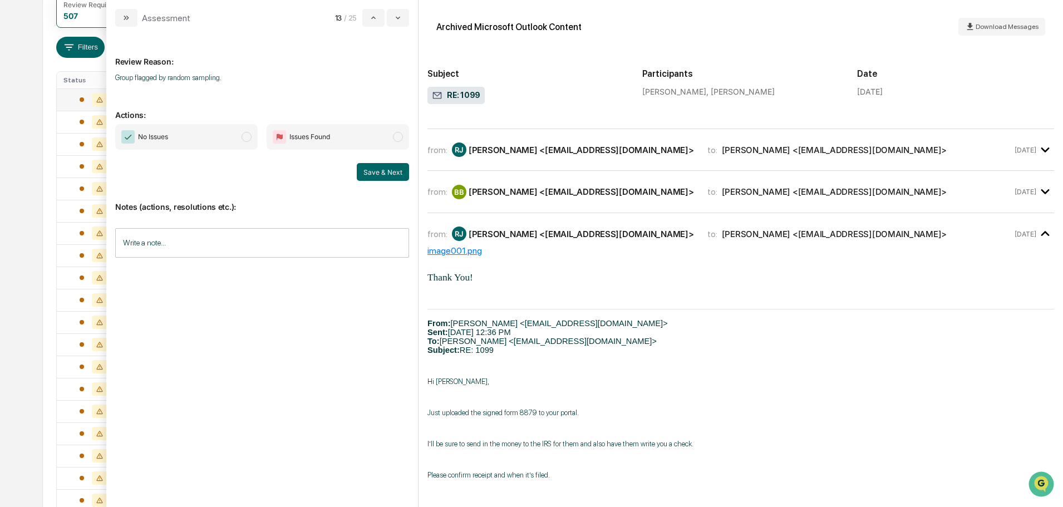
click at [1039, 235] on icon "modal" at bounding box center [1045, 234] width 18 height 18
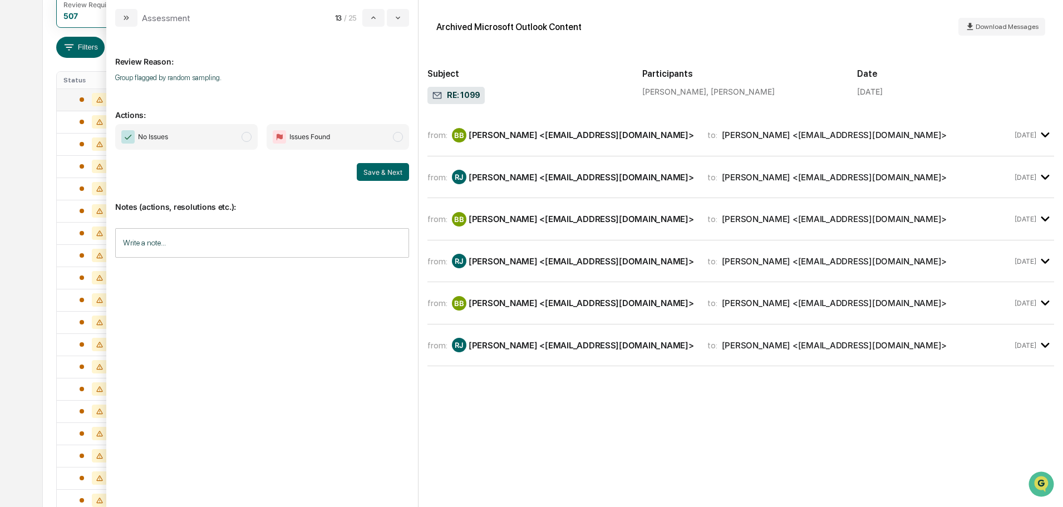
scroll to position [0, 0]
click at [249, 137] on span "modal" at bounding box center [246, 137] width 10 height 10
click at [365, 171] on button "Save & Next" at bounding box center [383, 172] width 52 height 18
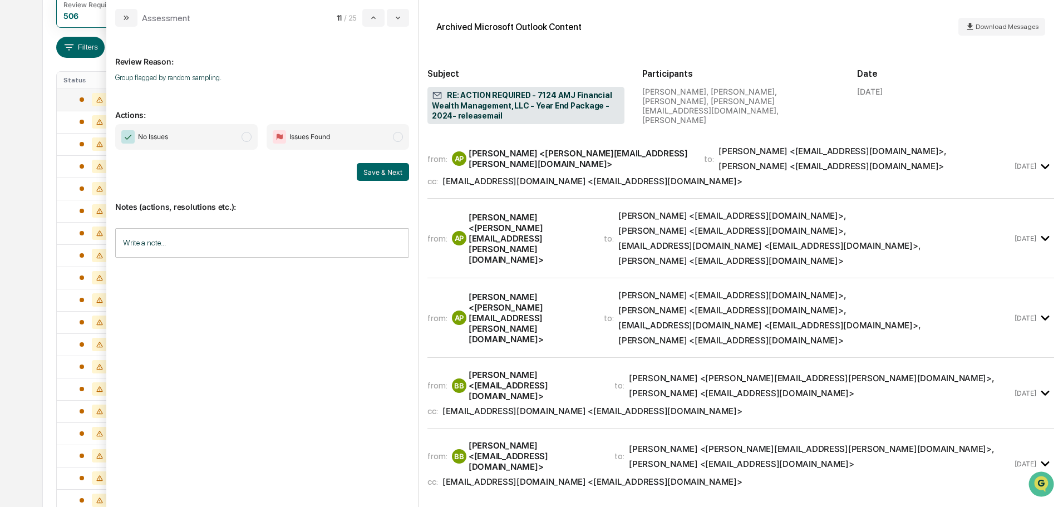
click at [1039, 164] on icon "modal" at bounding box center [1045, 166] width 18 height 18
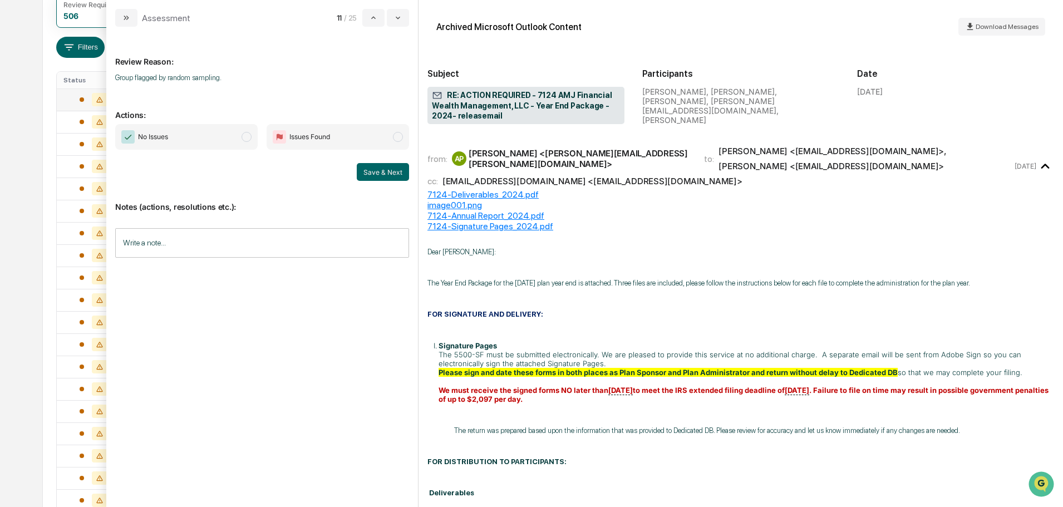
click at [1040, 164] on icon "modal" at bounding box center [1044, 166] width 8 height 5
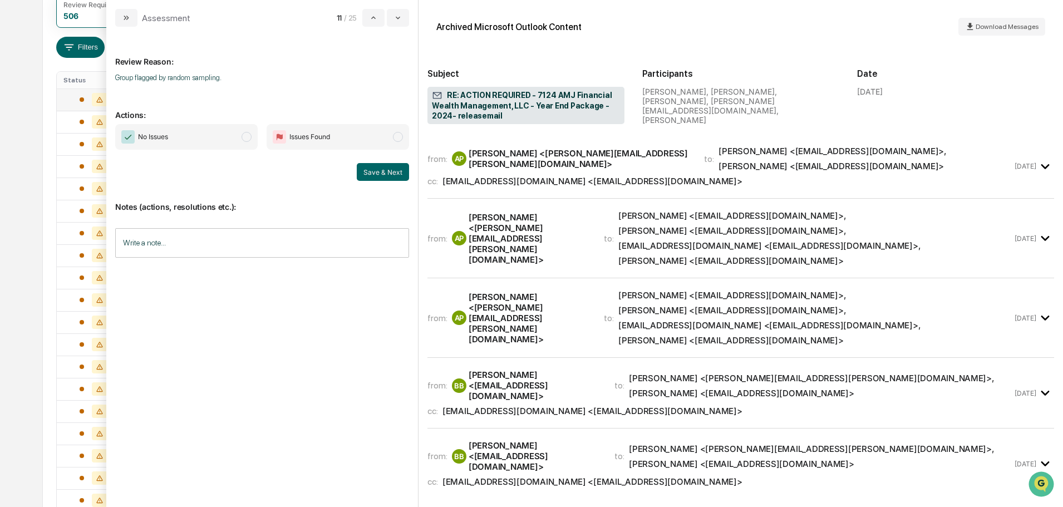
click at [1040, 231] on icon "modal" at bounding box center [1045, 238] width 18 height 18
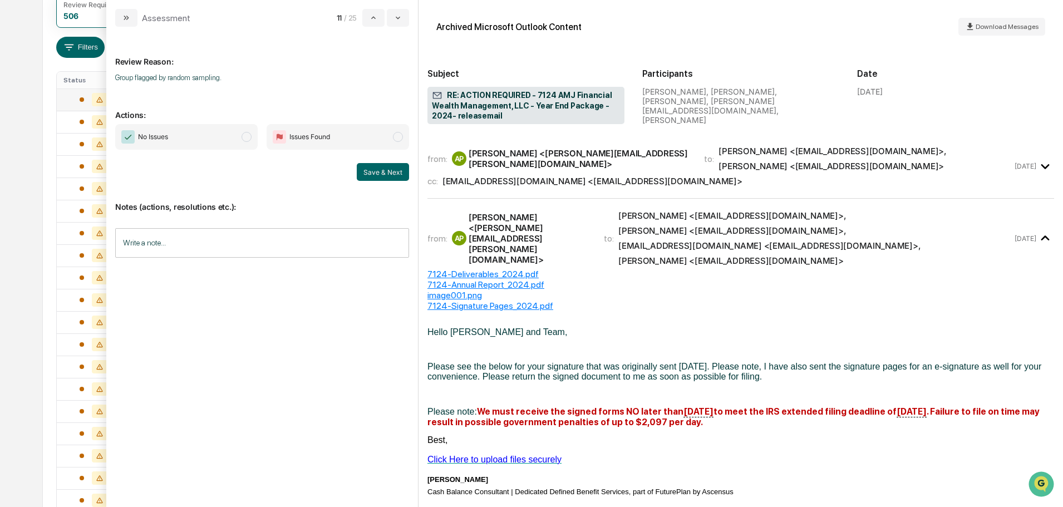
click at [1037, 229] on icon "modal" at bounding box center [1045, 238] width 18 height 18
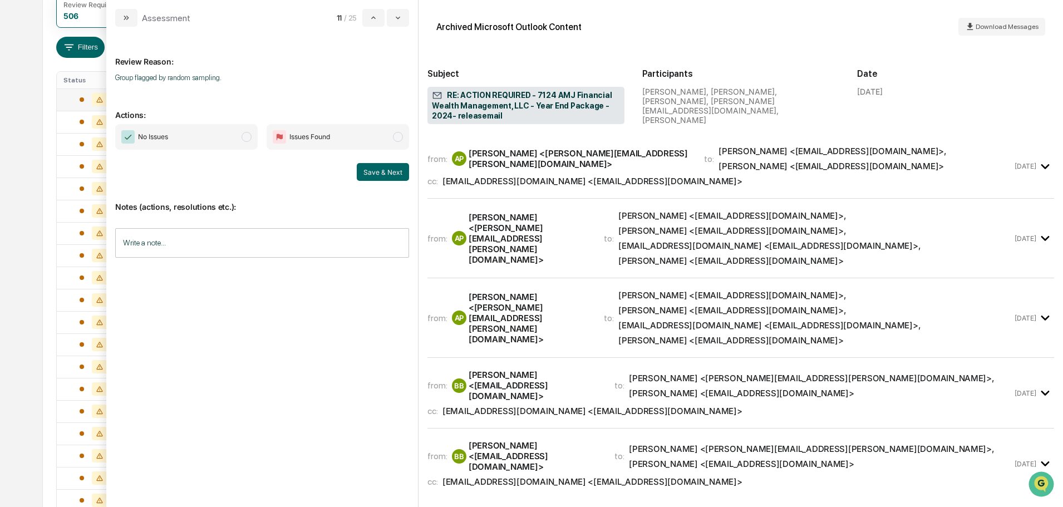
click at [1037, 309] on icon "modal" at bounding box center [1045, 318] width 18 height 18
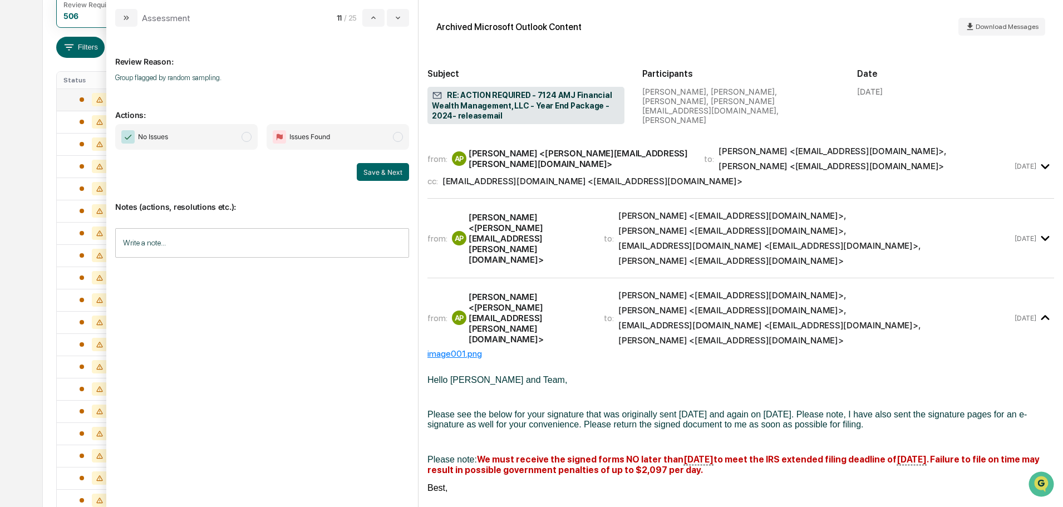
click at [1040, 315] on icon "modal" at bounding box center [1044, 317] width 8 height 5
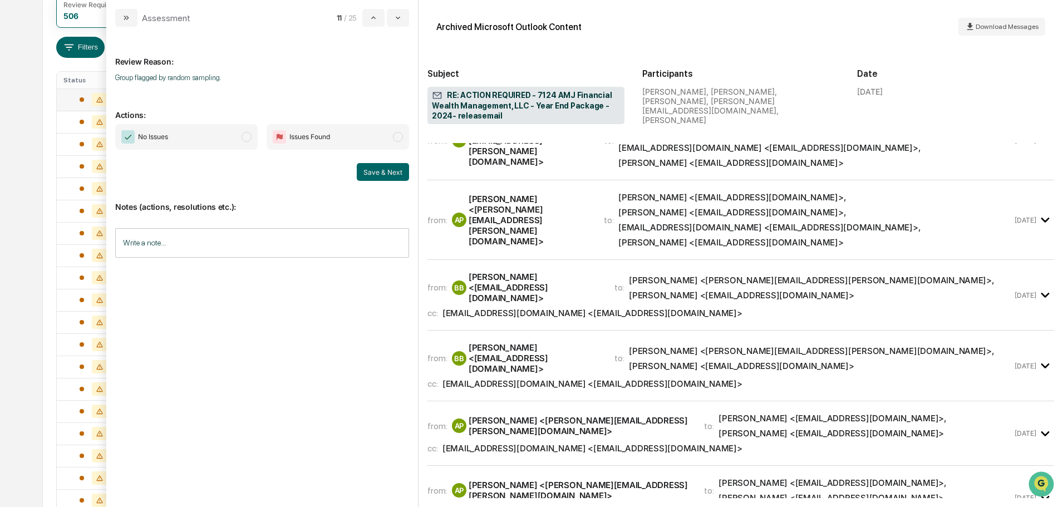
scroll to position [111, 0]
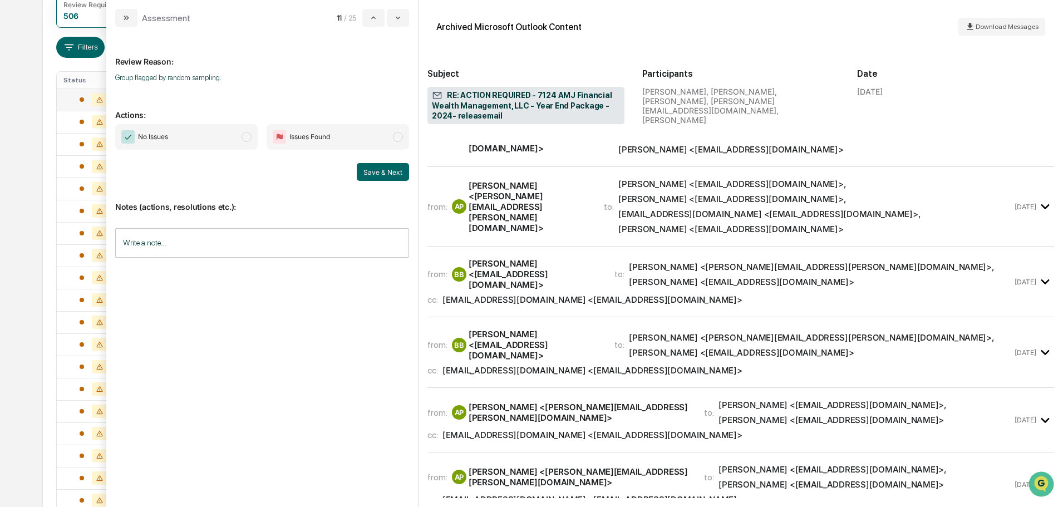
click at [1040, 279] on icon "modal" at bounding box center [1044, 281] width 8 height 5
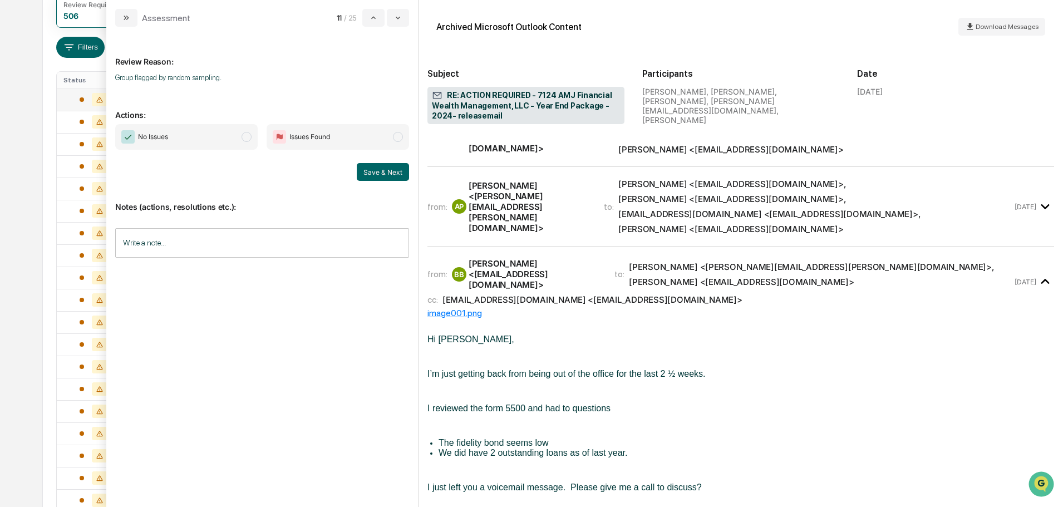
click at [1037, 273] on icon "modal" at bounding box center [1045, 282] width 18 height 18
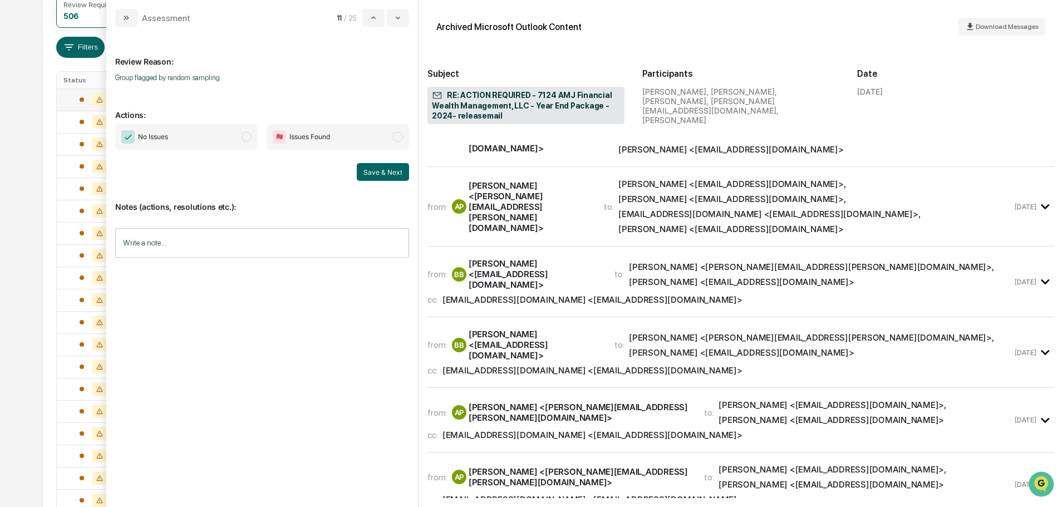
click at [1038, 343] on icon "modal" at bounding box center [1045, 352] width 18 height 18
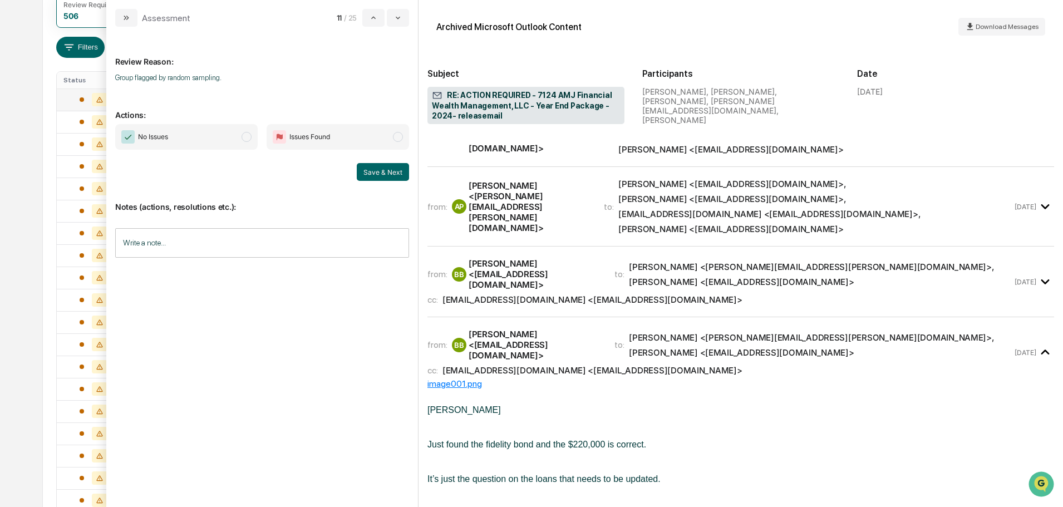
click at [1040, 350] on icon "modal" at bounding box center [1044, 352] width 8 height 5
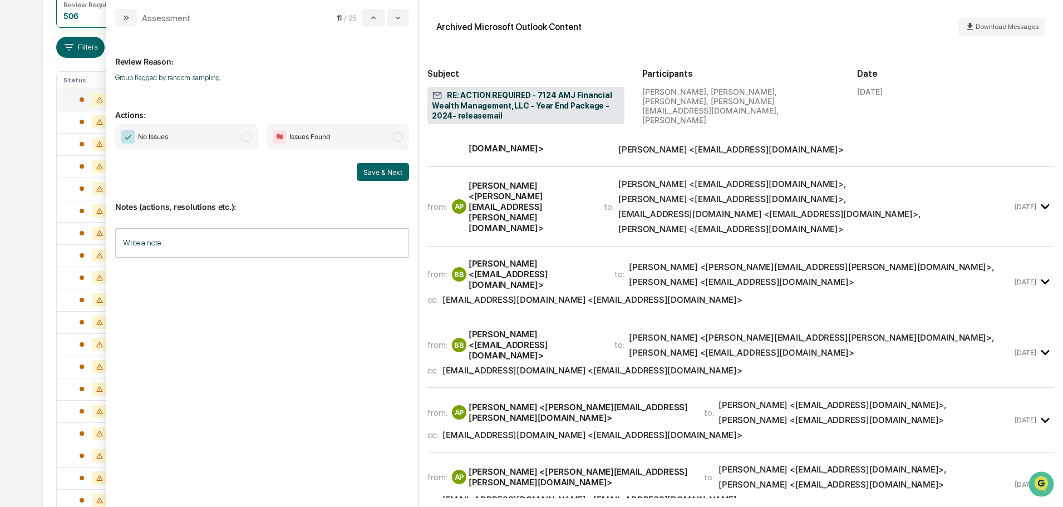
click at [1037, 411] on icon "modal" at bounding box center [1045, 420] width 18 height 18
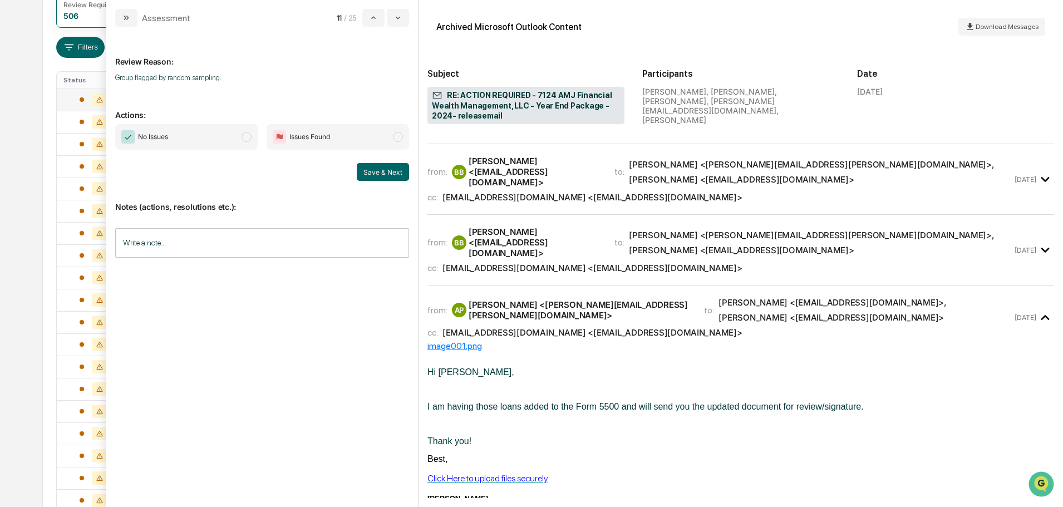
scroll to position [223, 0]
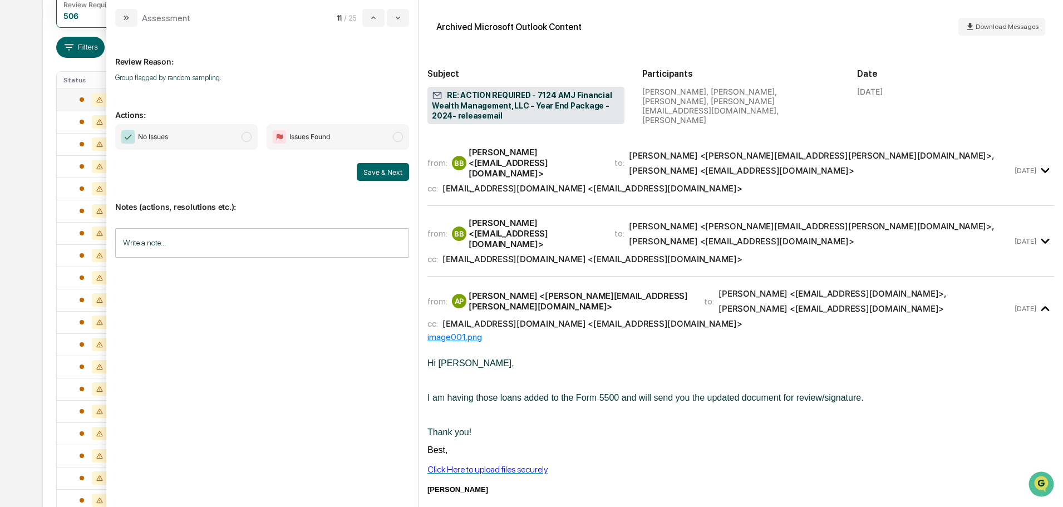
click at [1040, 306] on icon "modal" at bounding box center [1044, 308] width 8 height 5
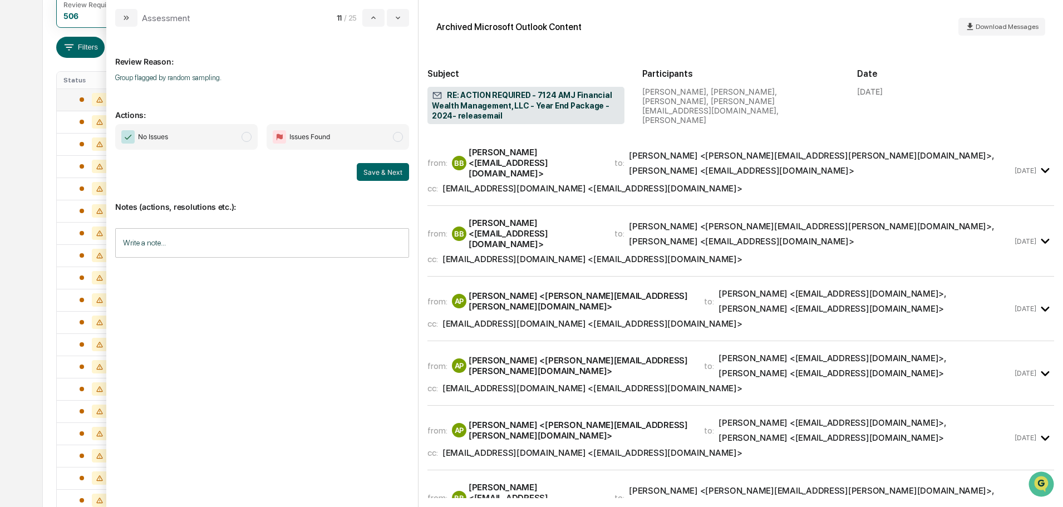
click at [1040, 364] on icon "modal" at bounding box center [1045, 373] width 18 height 18
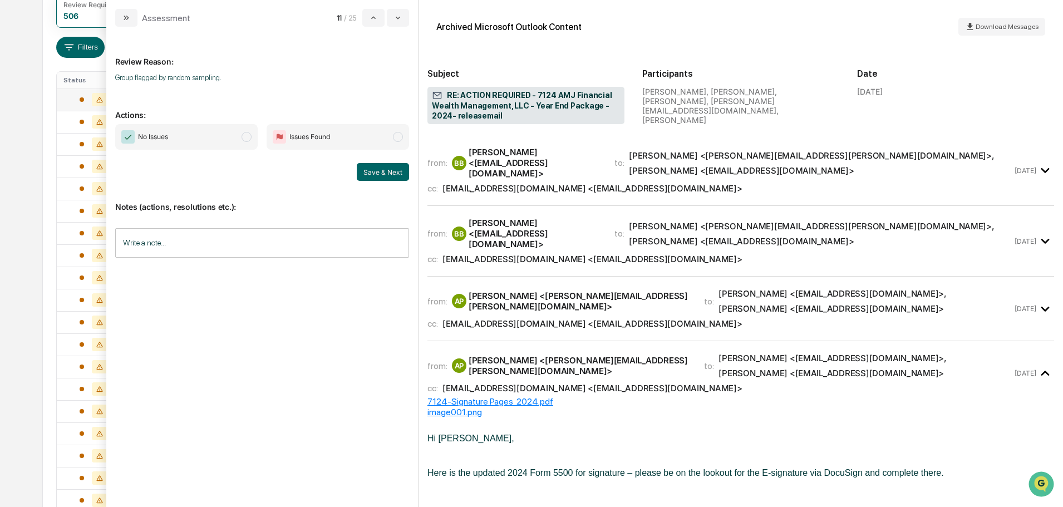
click at [1040, 371] on icon "modal" at bounding box center [1044, 373] width 8 height 5
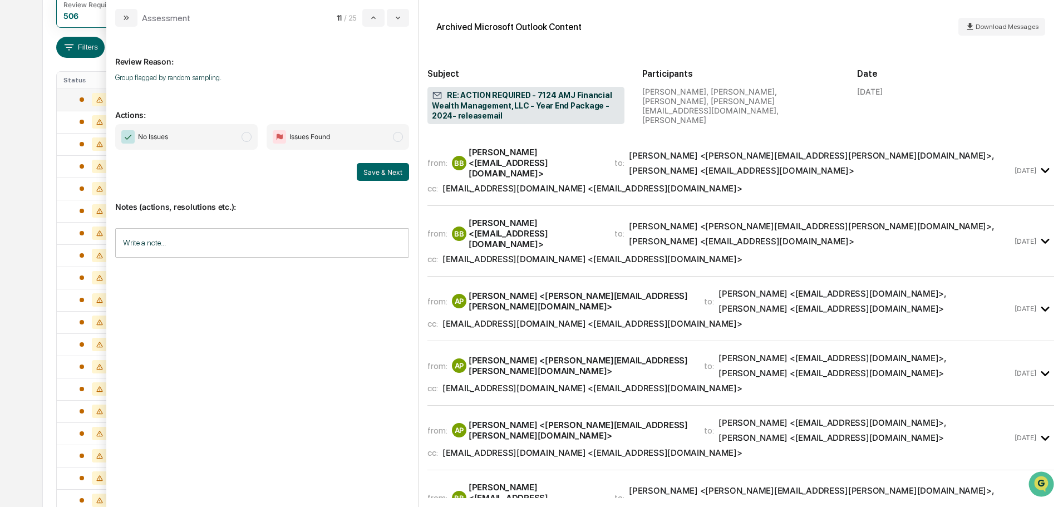
click at [1039, 429] on icon "modal" at bounding box center [1045, 438] width 18 height 18
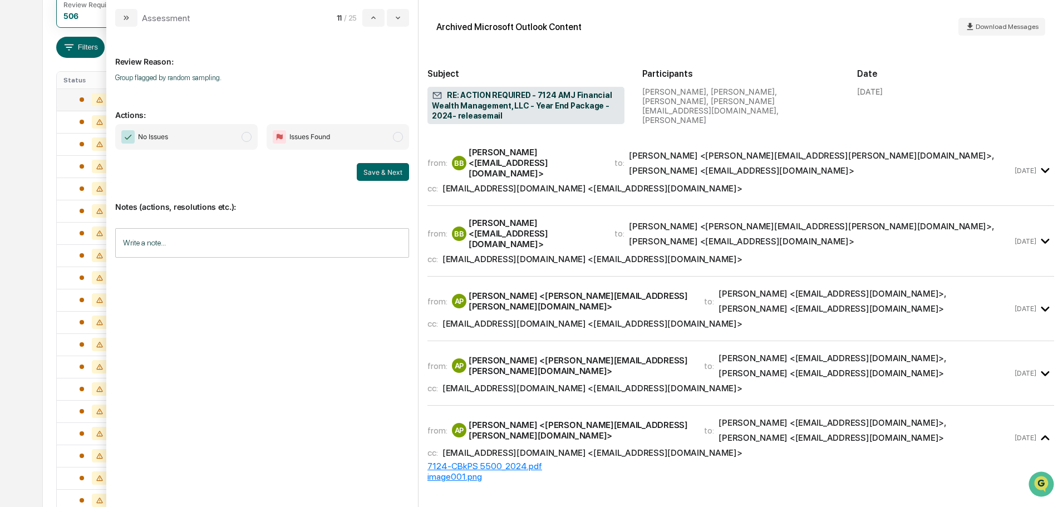
click at [1040, 435] on icon "modal" at bounding box center [1044, 437] width 8 height 5
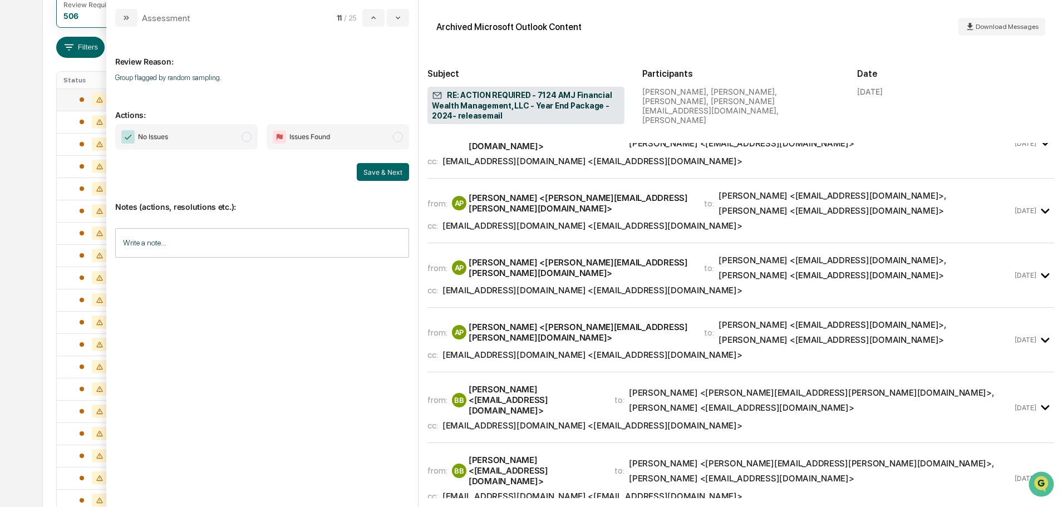
scroll to position [334, 0]
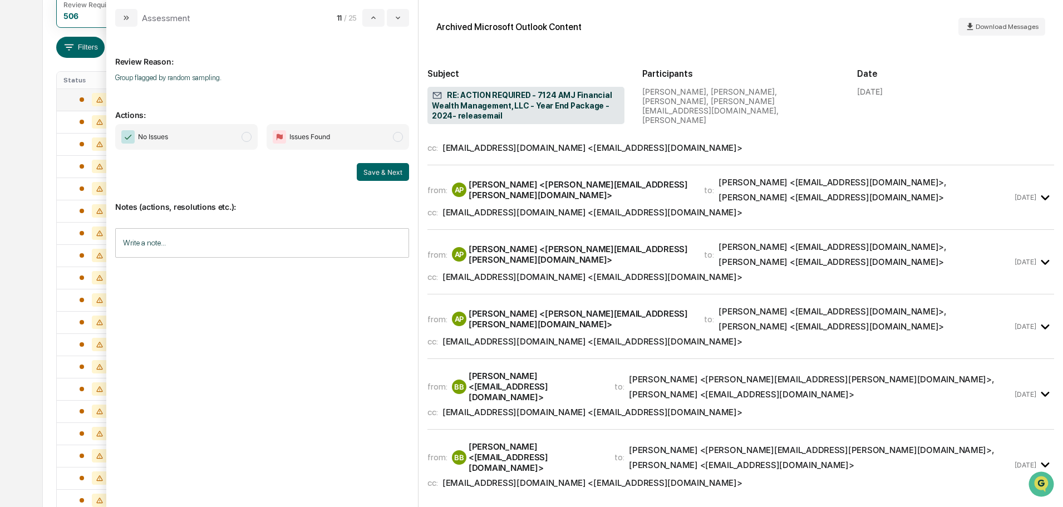
click at [1038, 318] on icon "modal" at bounding box center [1045, 327] width 18 height 18
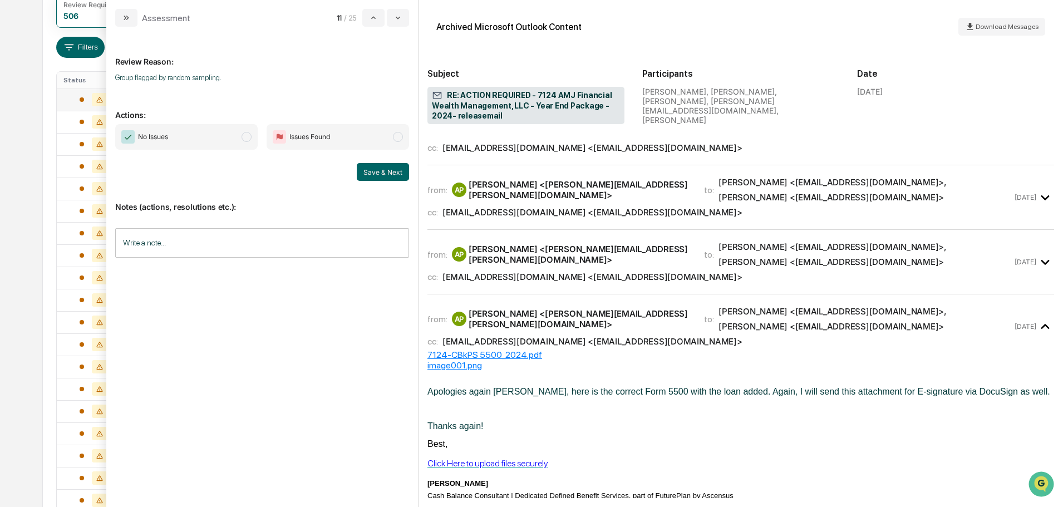
click at [1040, 324] on icon "modal" at bounding box center [1044, 326] width 8 height 5
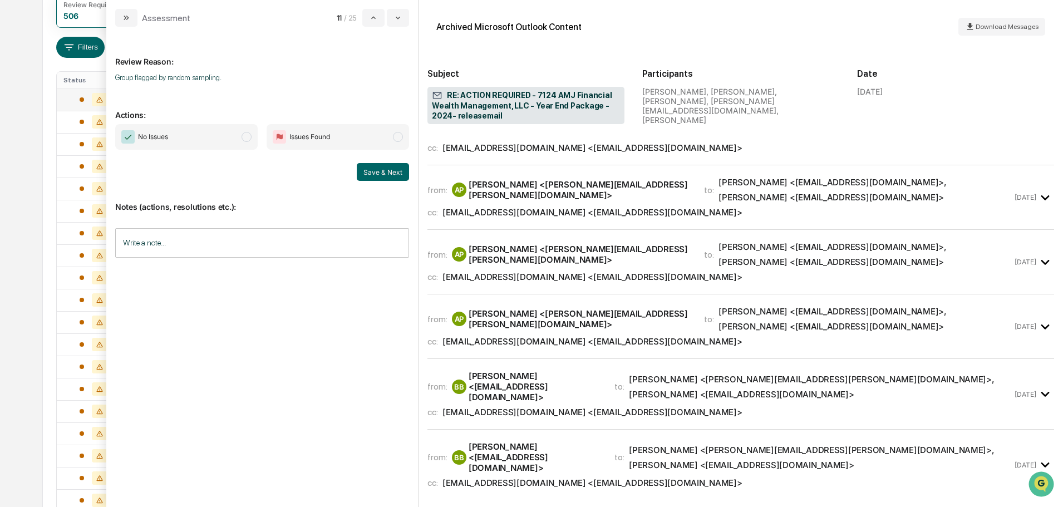
click at [1040, 385] on icon "modal" at bounding box center [1045, 394] width 18 height 18
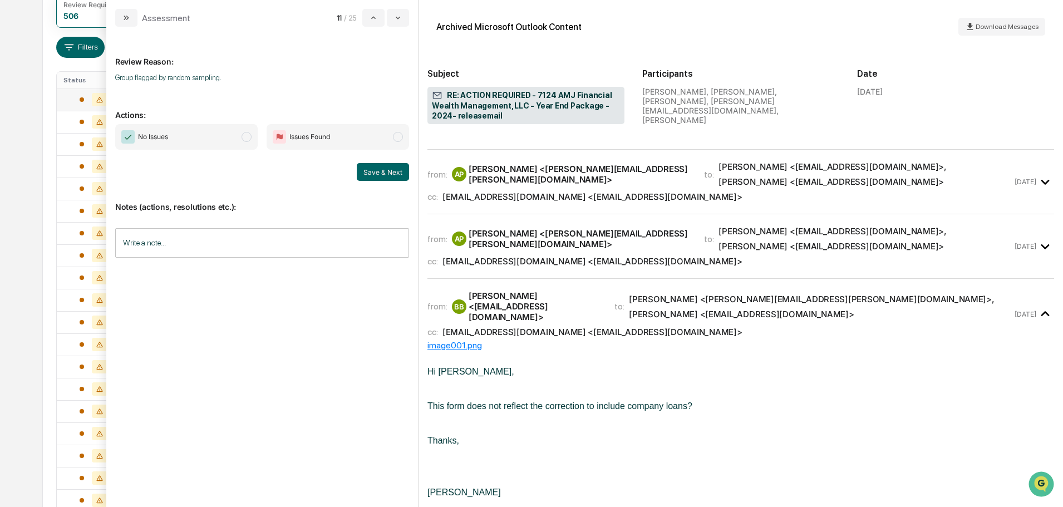
scroll to position [445, 0]
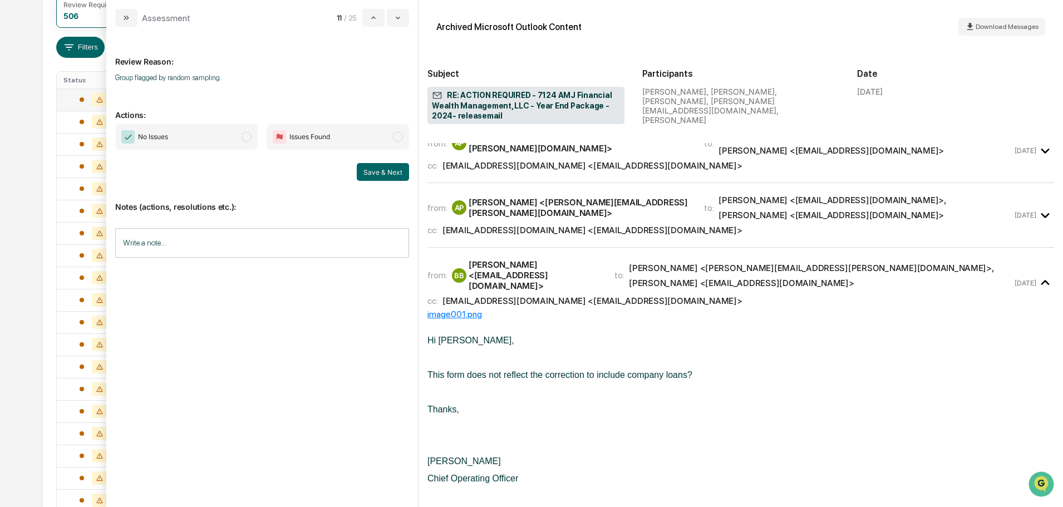
click at [1037, 274] on icon "modal" at bounding box center [1045, 283] width 18 height 18
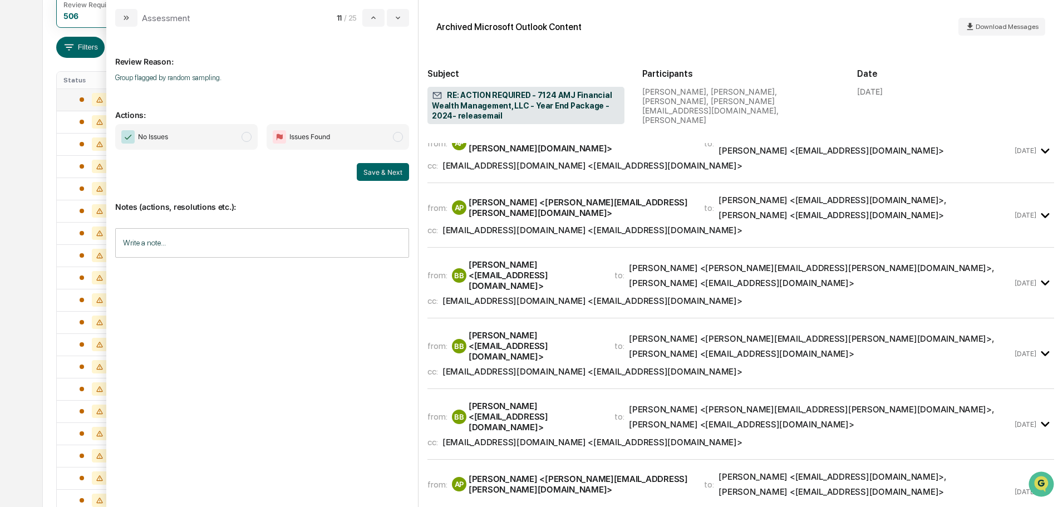
click at [1040, 351] on icon "modal" at bounding box center [1044, 353] width 8 height 5
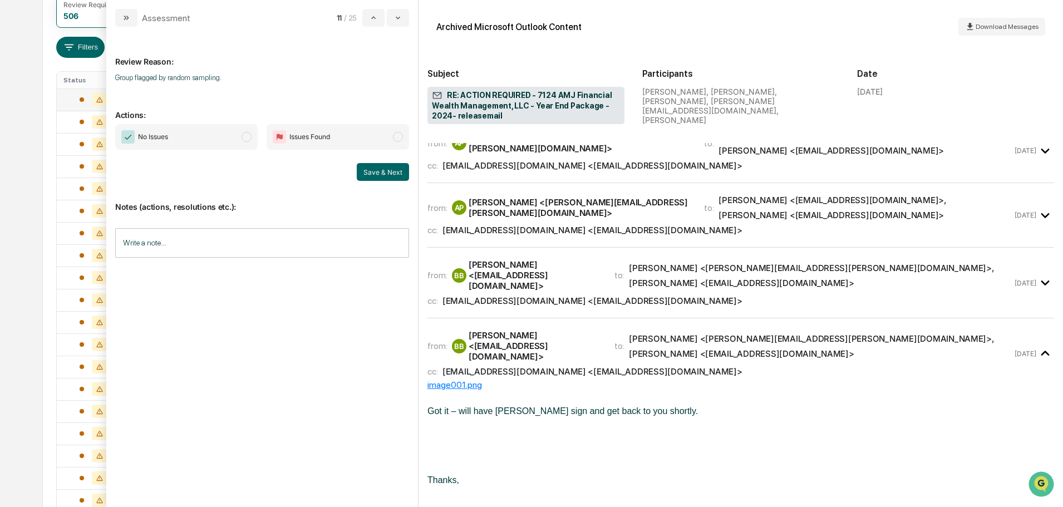
click at [1040, 344] on icon "modal" at bounding box center [1045, 353] width 18 height 18
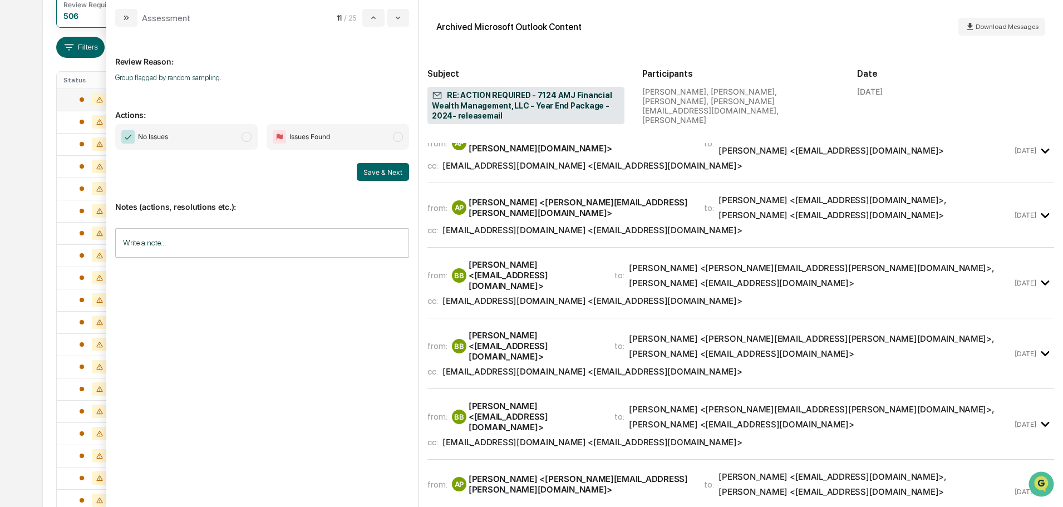
click at [1040, 422] on icon "modal" at bounding box center [1044, 424] width 8 height 5
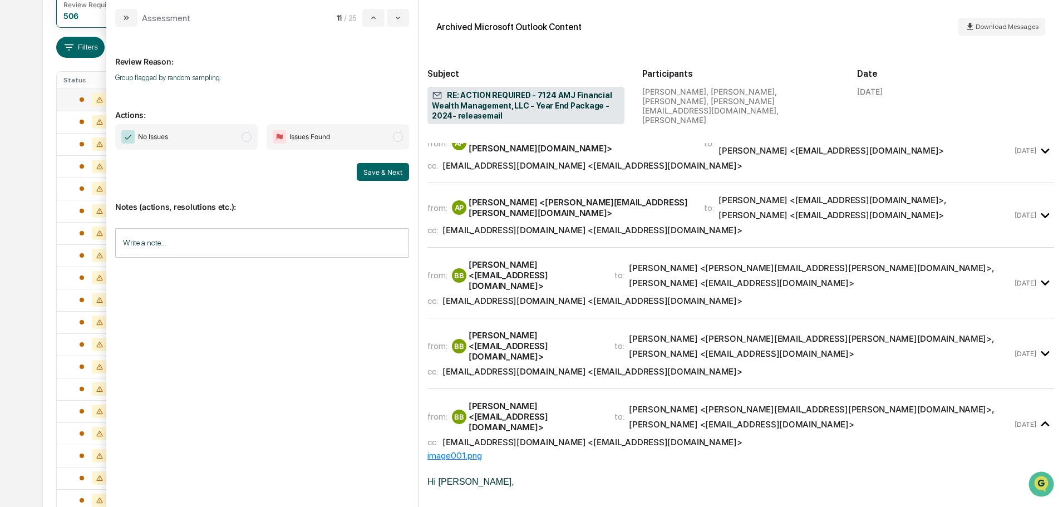
click at [1039, 415] on icon "modal" at bounding box center [1045, 424] width 18 height 18
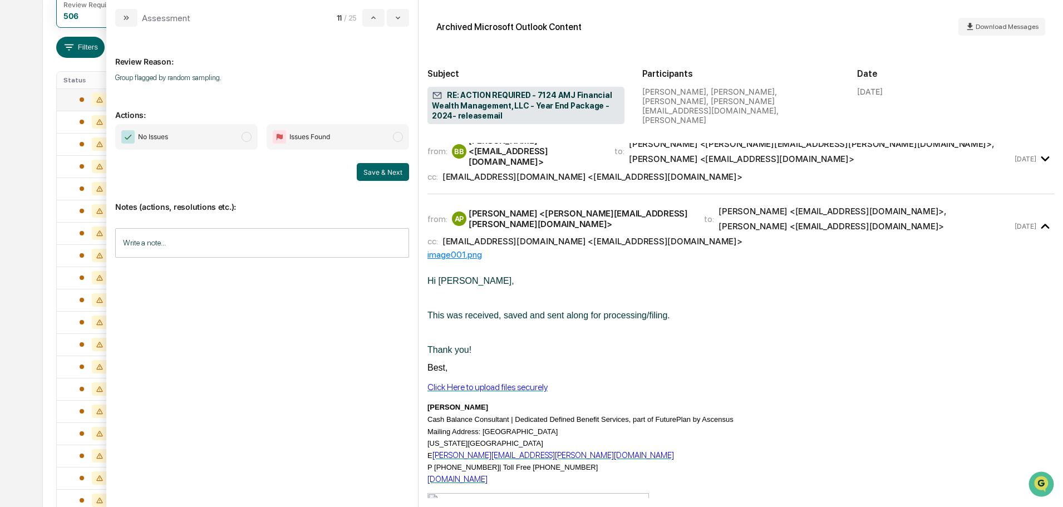
scroll to position [723, 0]
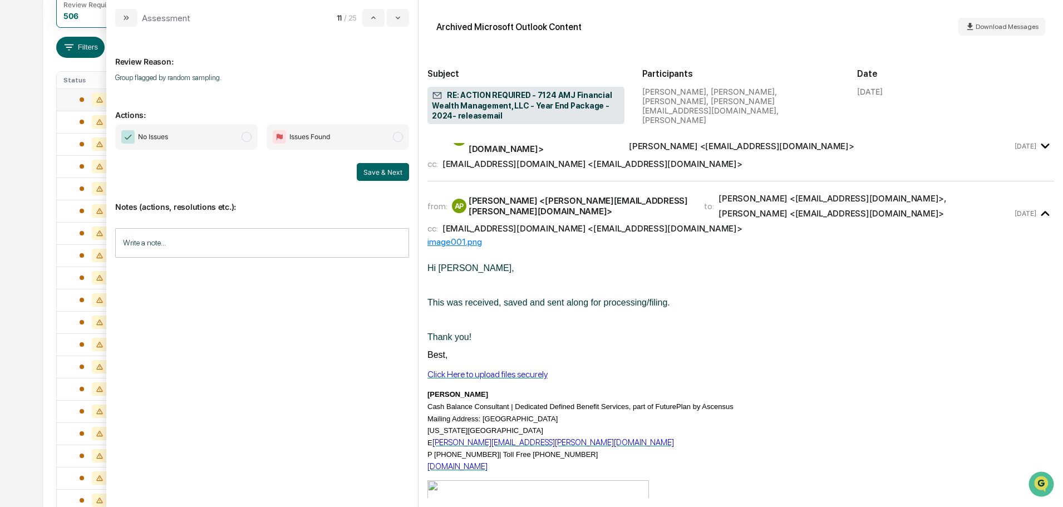
click at [247, 137] on span "modal" at bounding box center [246, 137] width 10 height 10
click at [379, 171] on button "Save & Next" at bounding box center [383, 172] width 52 height 18
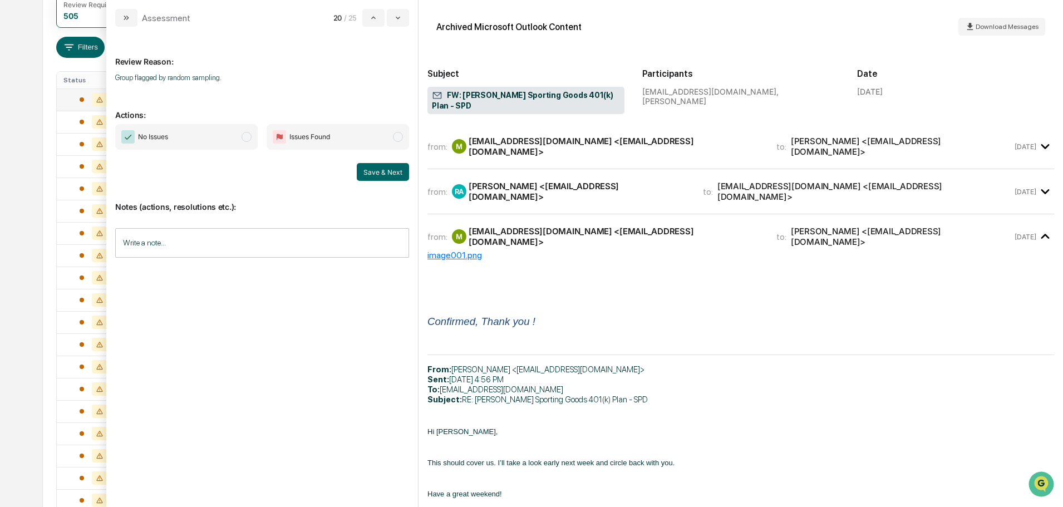
click at [1040, 137] on icon "modal" at bounding box center [1045, 146] width 18 height 18
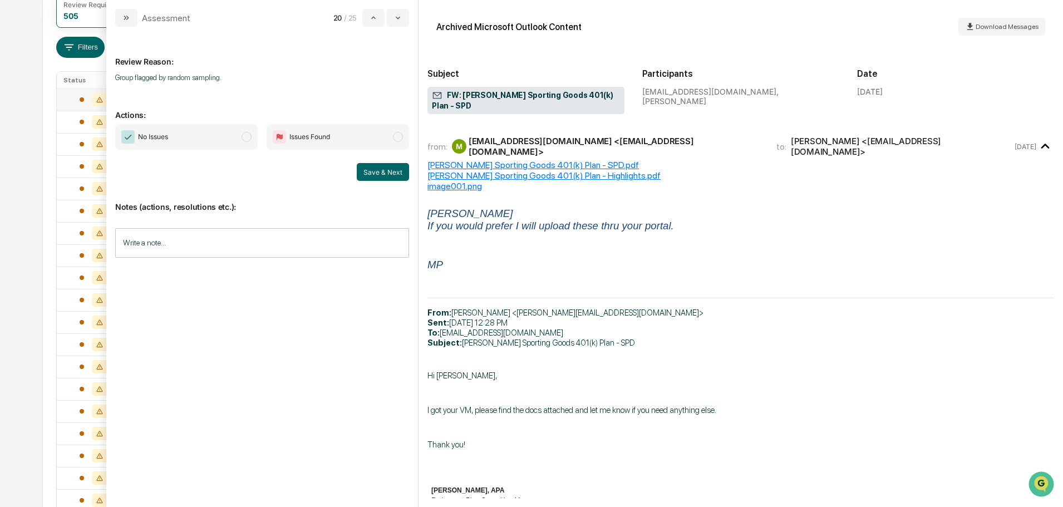
click at [1037, 137] on icon "modal" at bounding box center [1045, 146] width 18 height 18
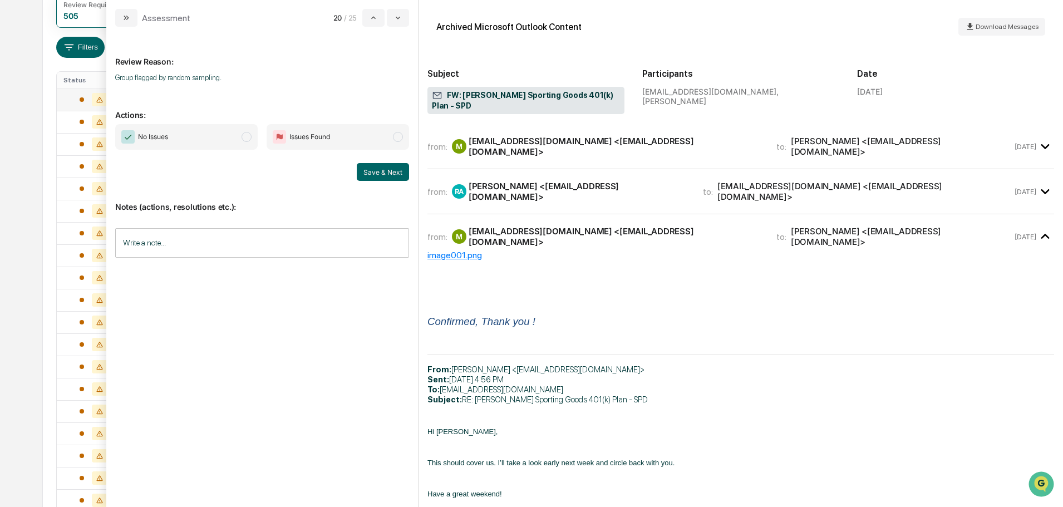
click at [1040, 228] on icon "modal" at bounding box center [1045, 237] width 18 height 18
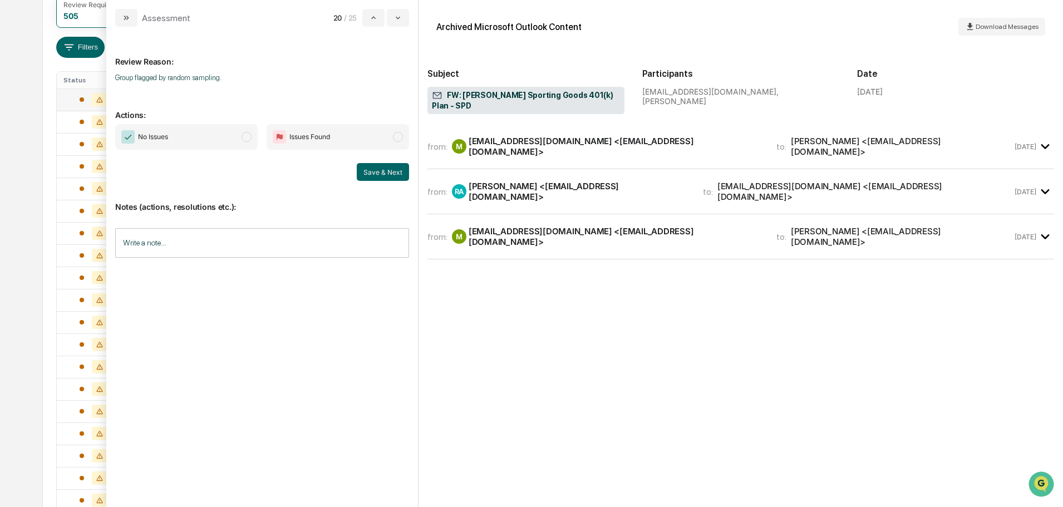
click at [248, 137] on span "modal" at bounding box center [246, 137] width 10 height 10
click at [372, 173] on button "Save & Next" at bounding box center [383, 172] width 52 height 18
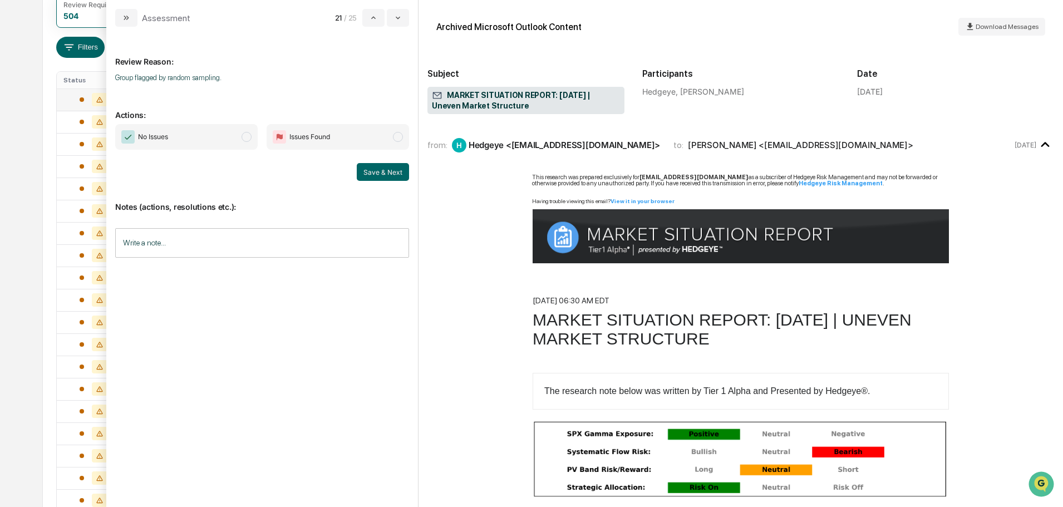
click at [244, 137] on span "modal" at bounding box center [246, 137] width 10 height 10
click at [383, 174] on button "Save & Next" at bounding box center [383, 172] width 52 height 18
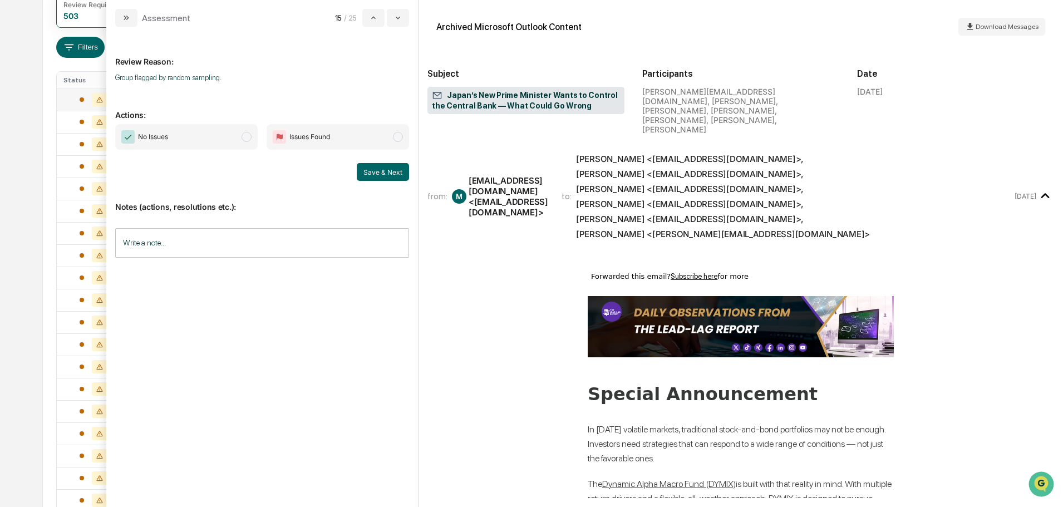
click at [245, 135] on span "modal" at bounding box center [246, 137] width 10 height 10
click at [379, 174] on button "Save & Next" at bounding box center [383, 172] width 52 height 18
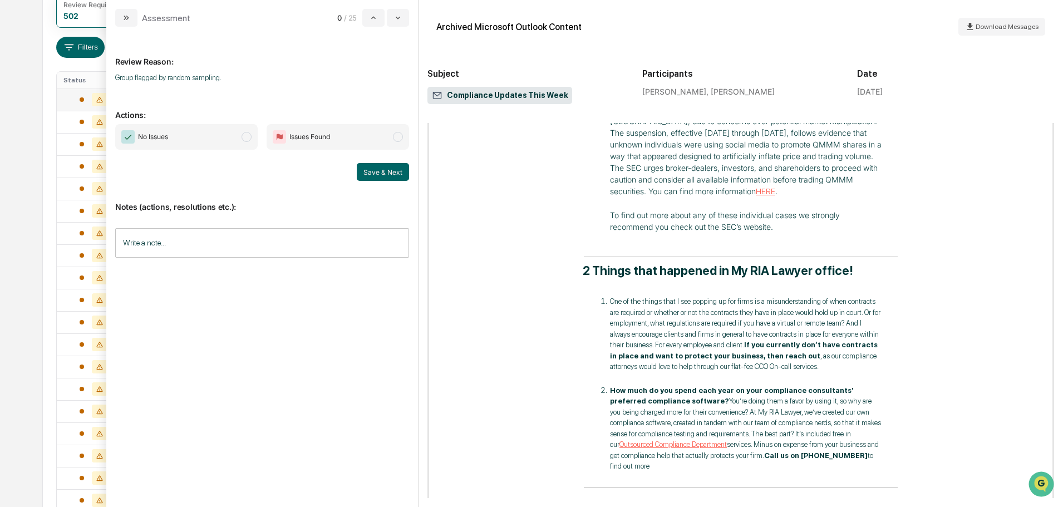
scroll to position [501, 0]
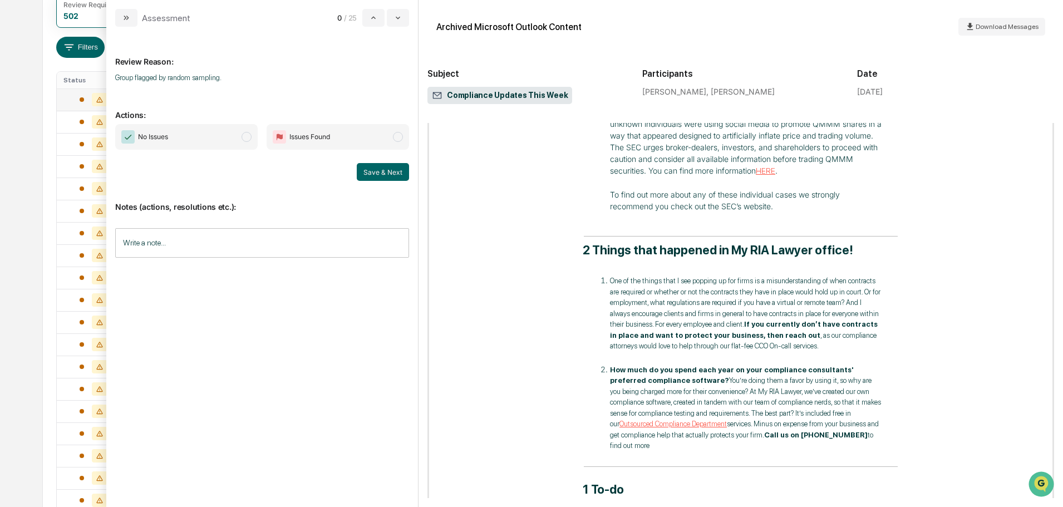
click at [246, 136] on span "modal" at bounding box center [246, 137] width 10 height 10
click at [384, 172] on button "Save & Next" at bounding box center [383, 172] width 52 height 18
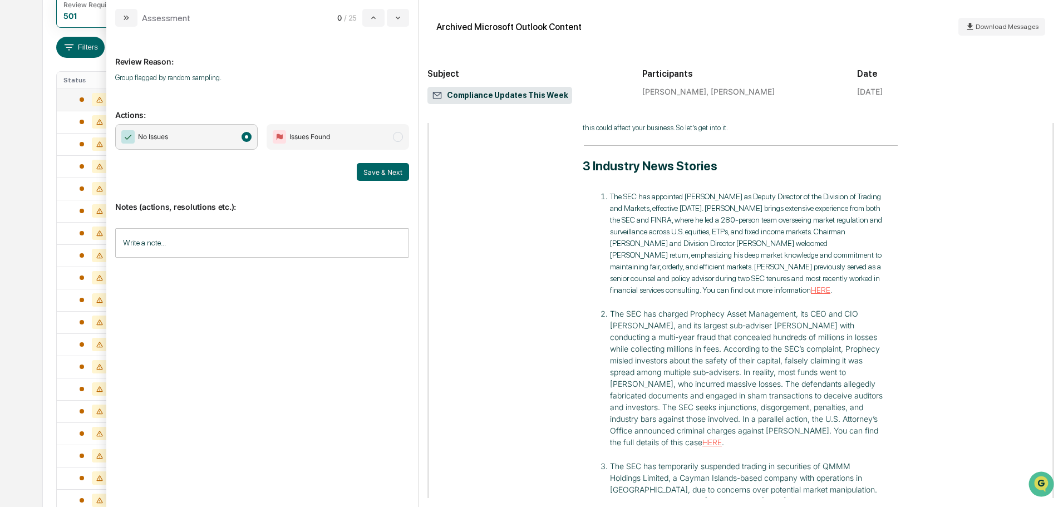
scroll to position [0, 0]
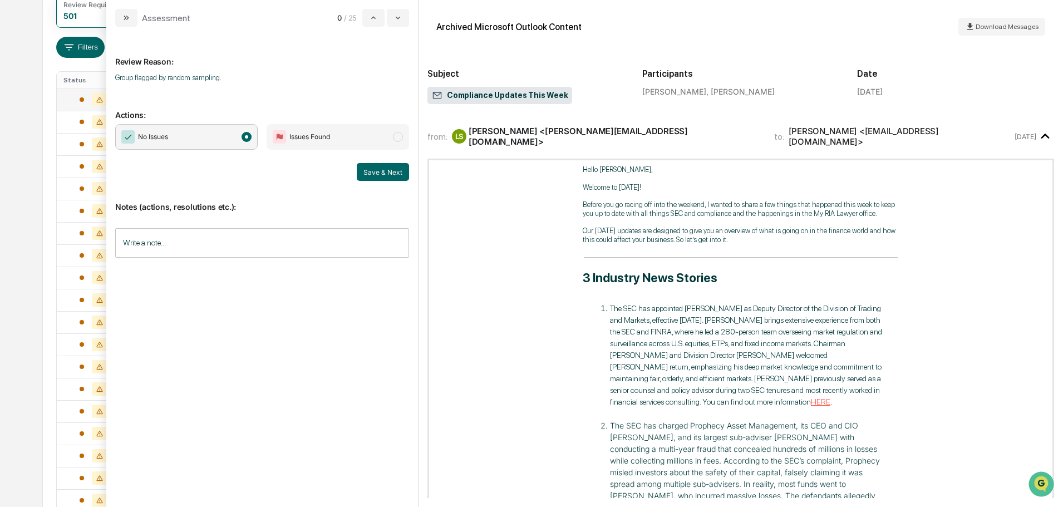
click at [1043, 134] on icon "modal" at bounding box center [1045, 136] width 18 height 18
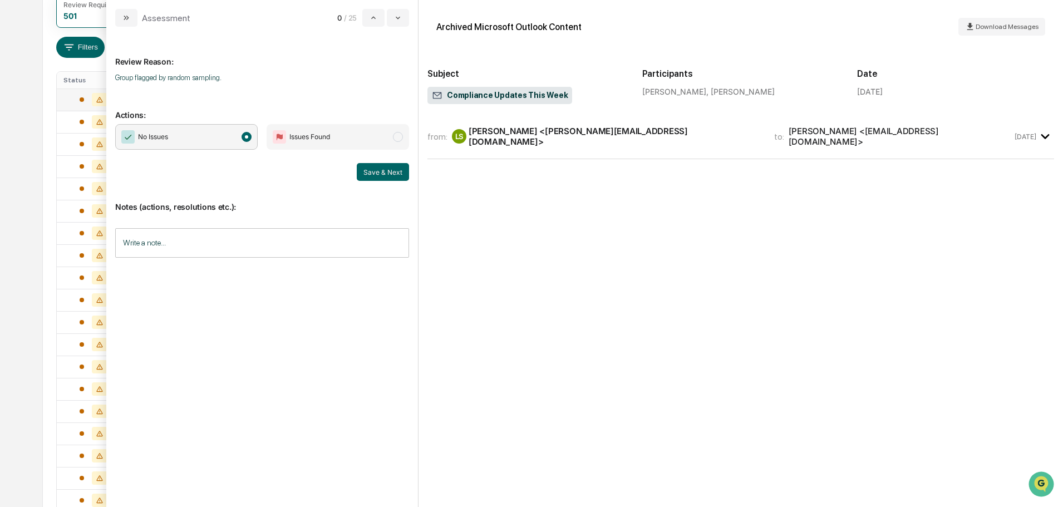
click at [1042, 132] on icon "modal" at bounding box center [1045, 136] width 18 height 18
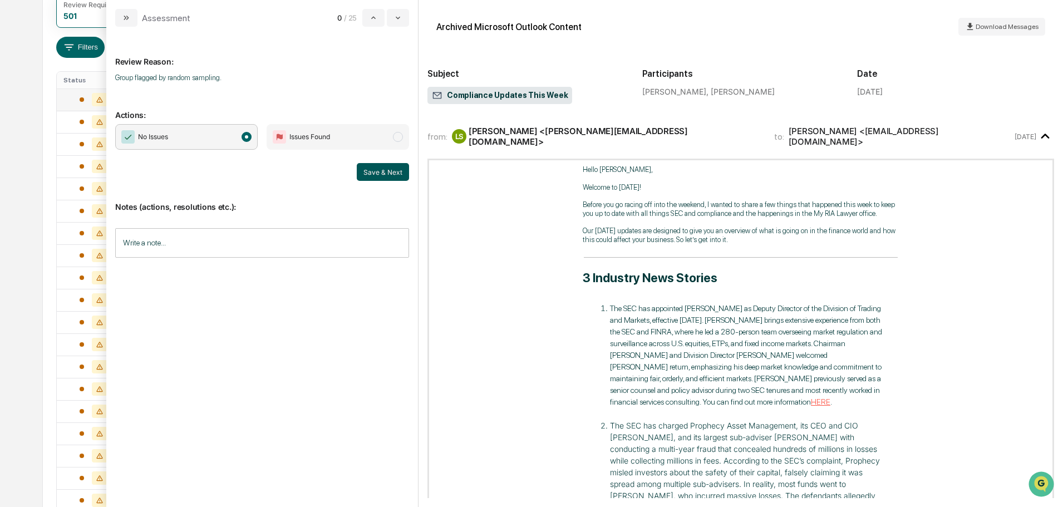
click at [380, 172] on button "Save & Next" at bounding box center [383, 172] width 52 height 18
click at [124, 19] on icon "modal" at bounding box center [126, 17] width 9 height 9
